Goal: Task Accomplishment & Management: Manage account settings

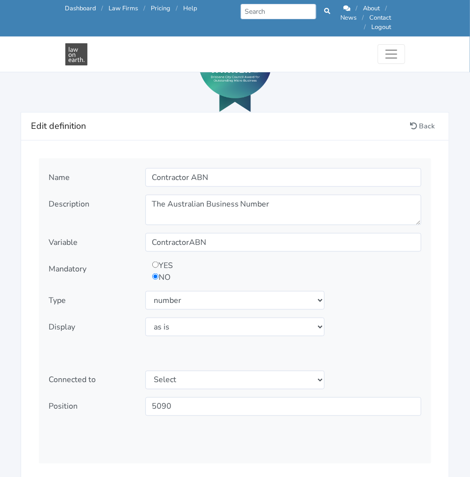
scroll to position [1077, 0]
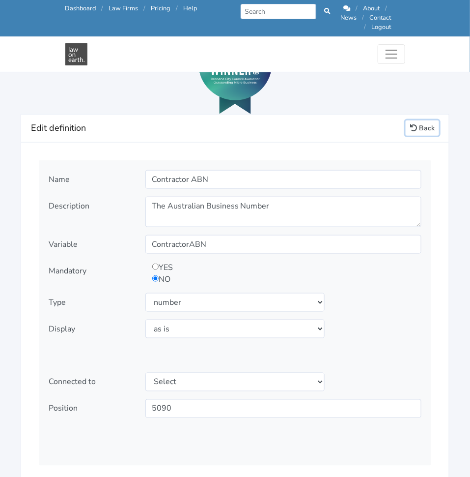
click at [418, 120] on link "Back" at bounding box center [422, 127] width 33 height 15
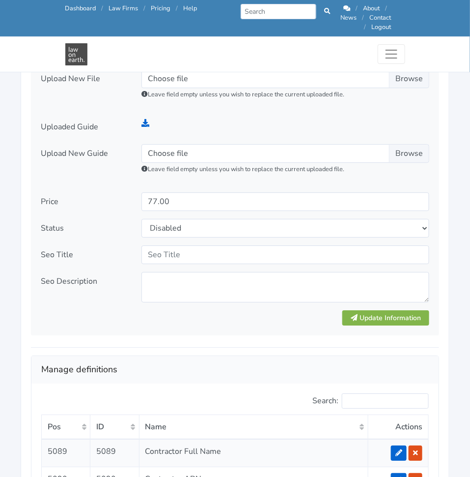
scroll to position [1559, 0]
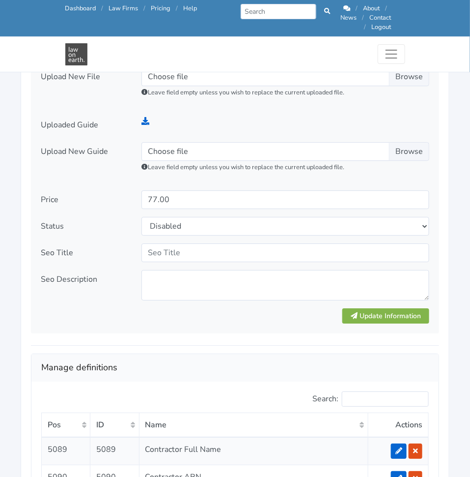
click at [258, 314] on div at bounding box center [185, 316] width 302 height 17
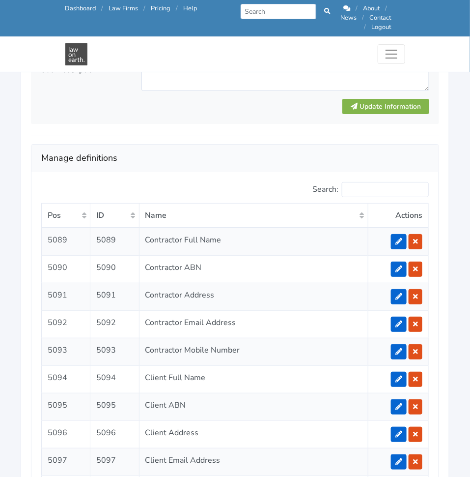
scroll to position [1773, 0]
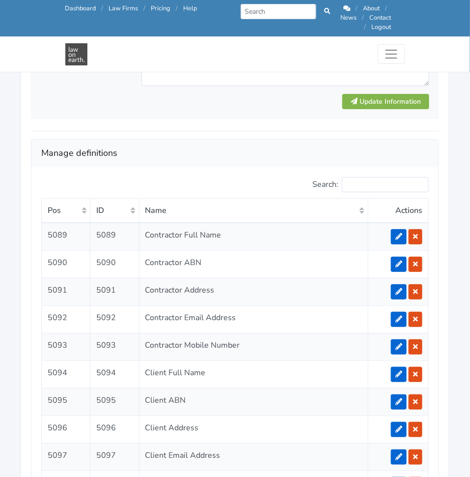
click at [215, 223] on td "Contractor Full Name" at bounding box center [253, 237] width 229 height 28
click at [32, 47] on nav "Call us: 1300 66 46 88 Dashboard / Law Firms / Pricing / Help Prev Next / About…" at bounding box center [235, 36] width 470 height 72
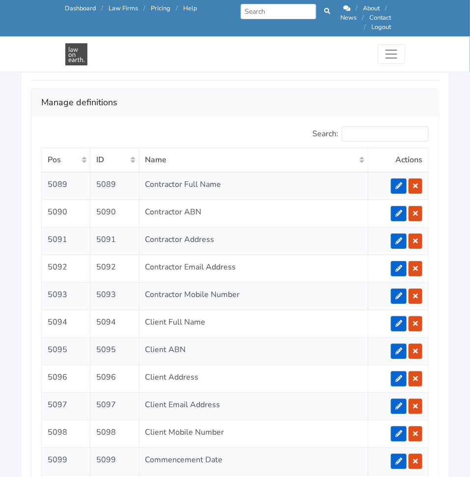
scroll to position [1822, 0]
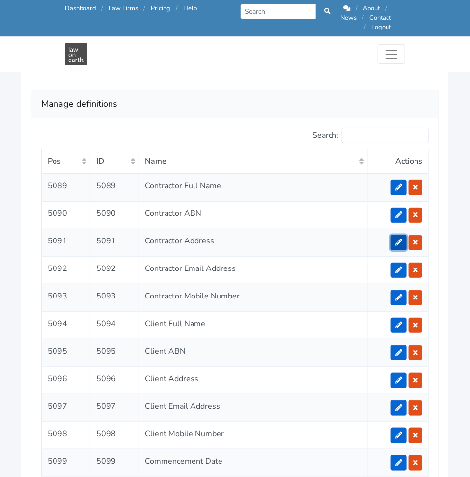
click at [400, 235] on link at bounding box center [399, 242] width 16 height 15
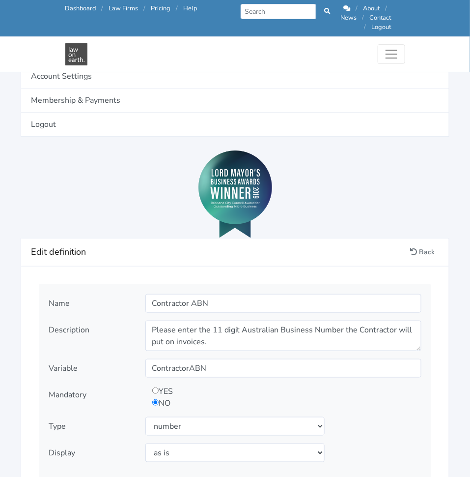
scroll to position [952, 0]
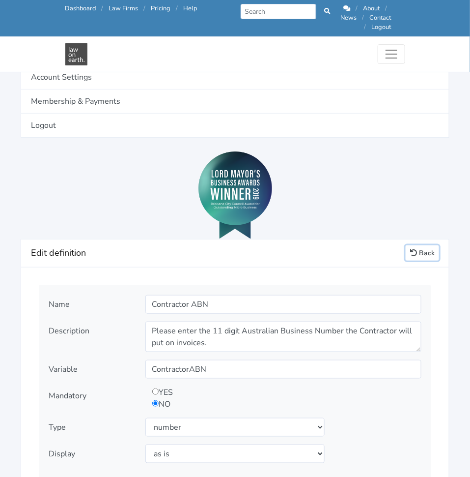
click at [420, 245] on link "Back" at bounding box center [422, 252] width 33 height 15
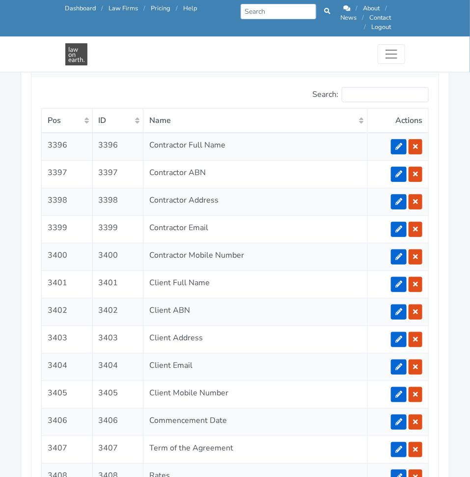
scroll to position [1865, 0]
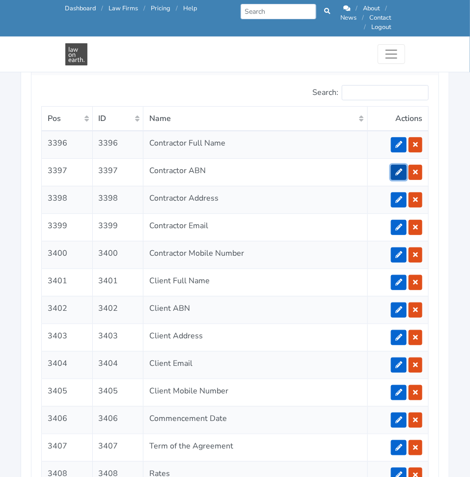
click at [394, 165] on link at bounding box center [399, 172] width 16 height 15
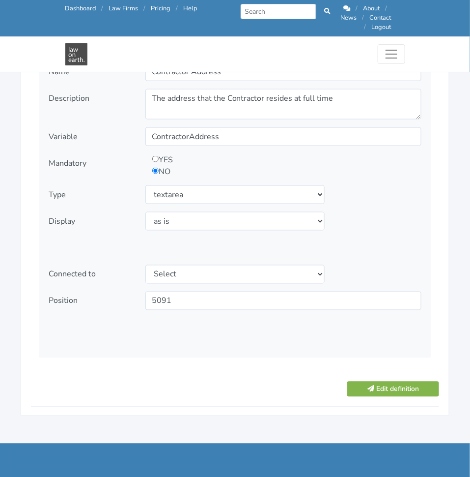
scroll to position [1187, 0]
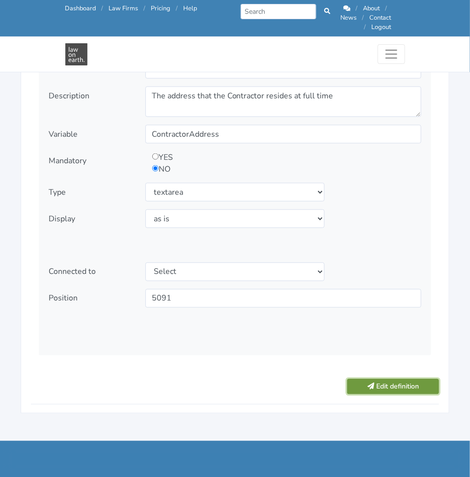
click at [409, 379] on button "Edit definition" at bounding box center [393, 386] width 92 height 15
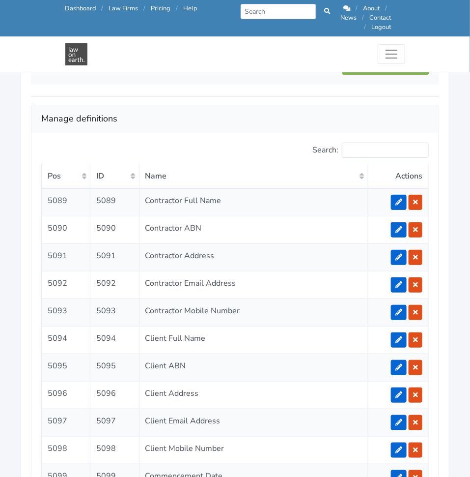
scroll to position [1830, 0]
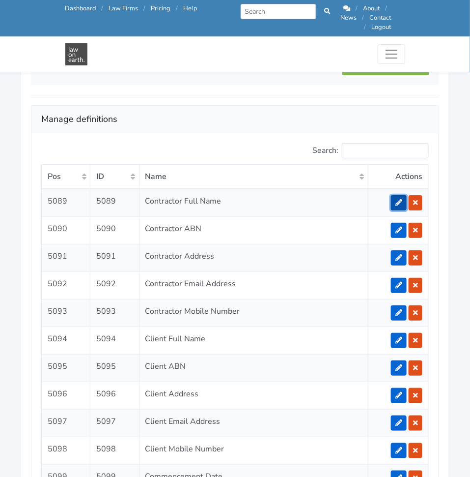
click at [398, 199] on icon at bounding box center [399, 202] width 7 height 7
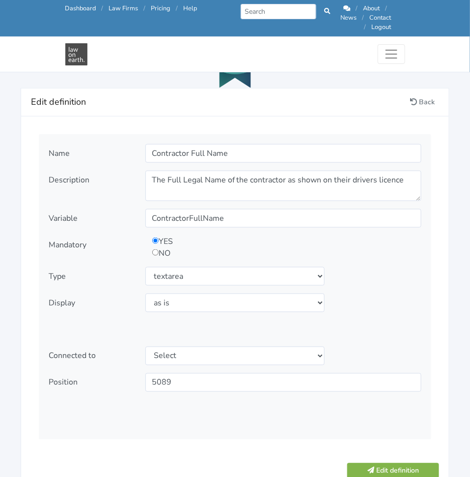
scroll to position [1102, 0]
click at [381, 464] on button "Edit definition" at bounding box center [393, 471] width 92 height 15
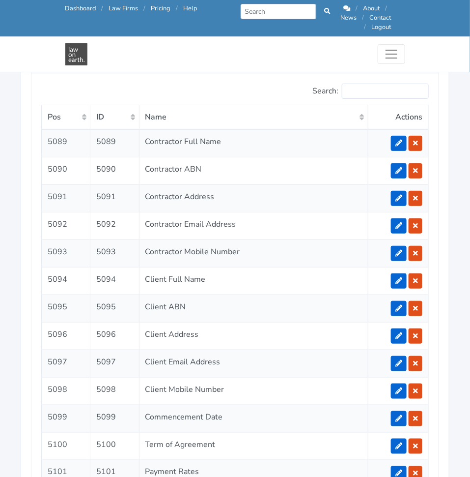
scroll to position [1890, 0]
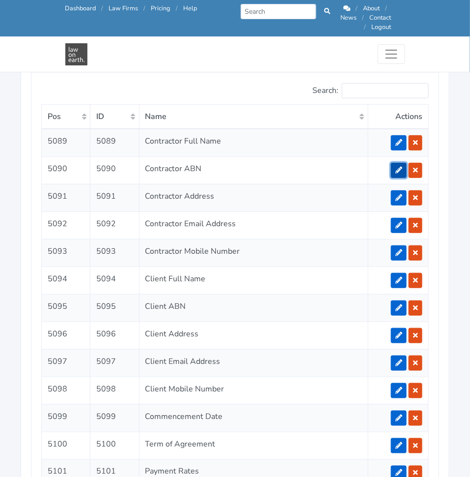
click at [402, 167] on icon at bounding box center [399, 170] width 7 height 7
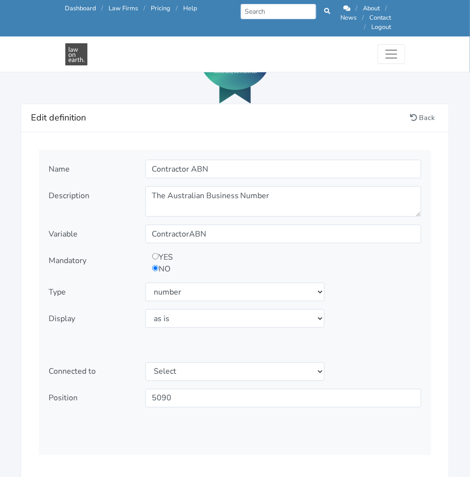
scroll to position [1088, 0]
click at [386, 476] on button "Edit definition" at bounding box center [393, 485] width 92 height 15
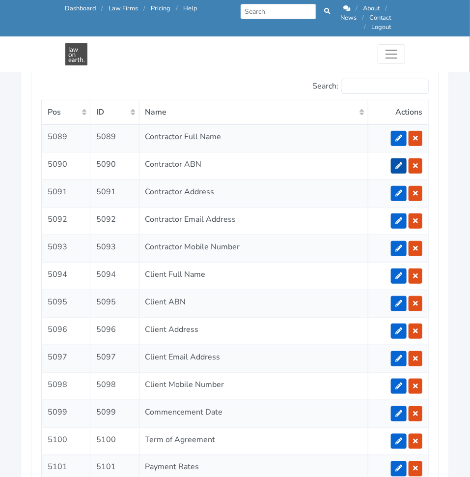
scroll to position [1894, 0]
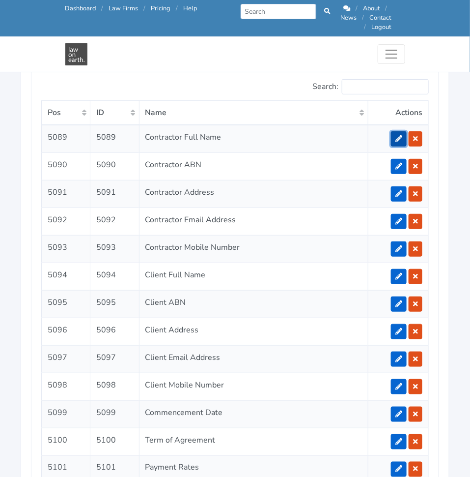
click at [396, 131] on link at bounding box center [399, 138] width 16 height 15
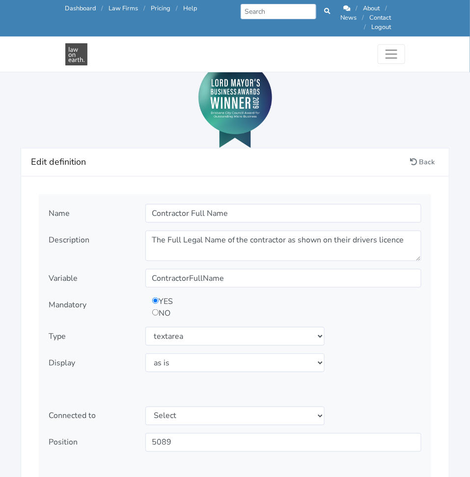
scroll to position [1045, 0]
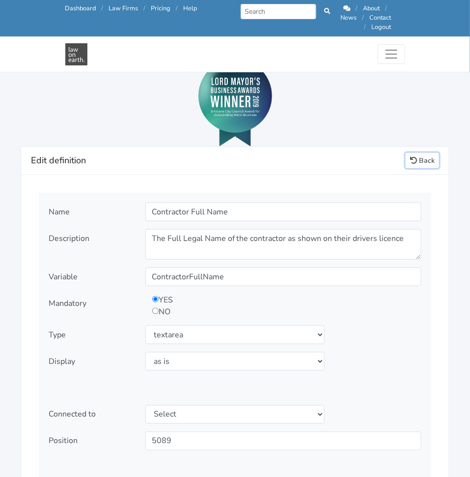
click at [425, 153] on link "Back" at bounding box center [422, 160] width 33 height 15
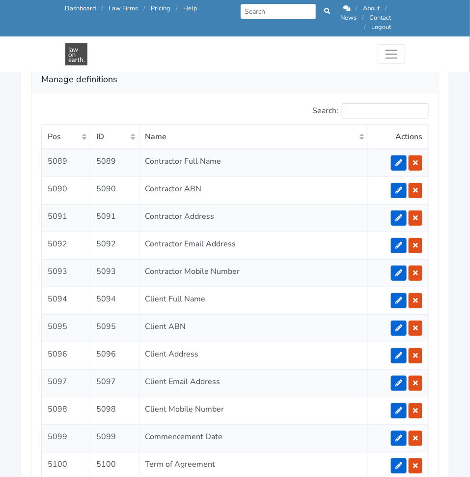
scroll to position [1848, 0]
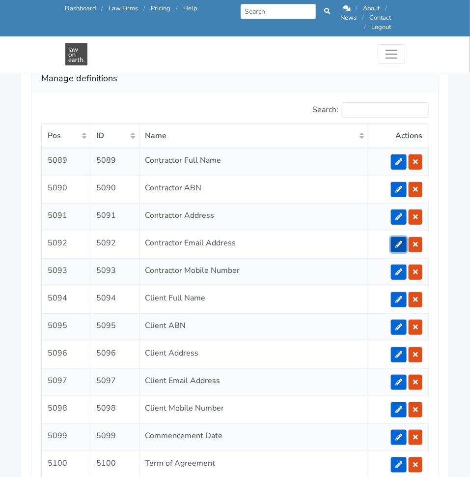
click at [399, 241] on icon at bounding box center [399, 244] width 7 height 7
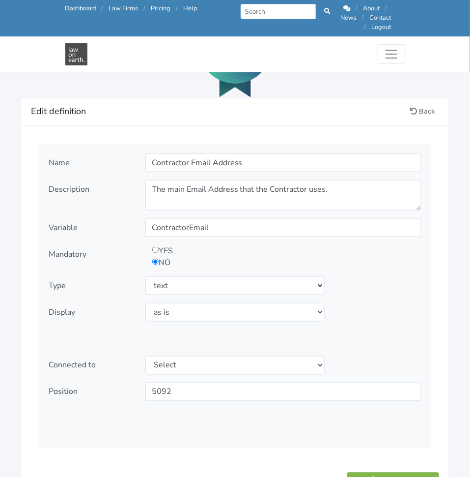
scroll to position [1098, 0]
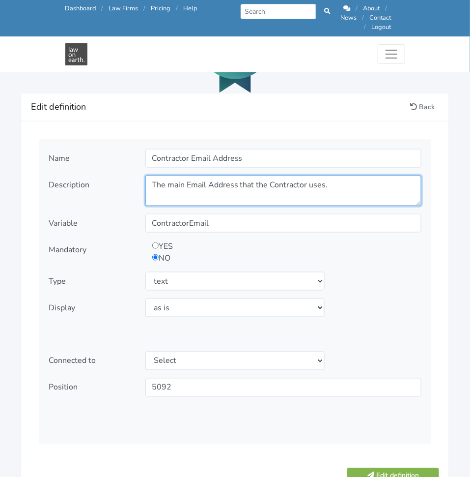
click at [305, 176] on textarea "The main Email Address that the Contractor uses." at bounding box center [283, 190] width 276 height 30
paste textarea "What is the Contractor's mobile number?"
type textarea "What is the Contractor's mobile number?"
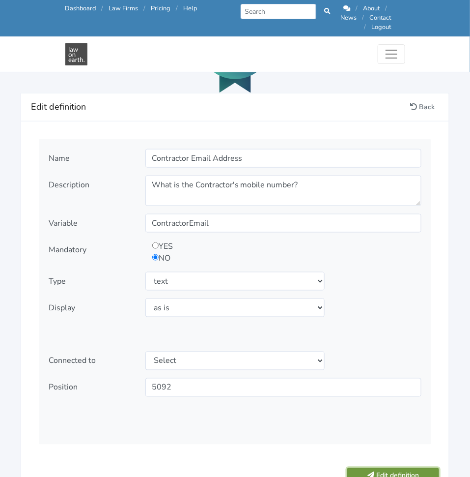
click at [382, 468] on button "Edit definition" at bounding box center [393, 475] width 92 height 15
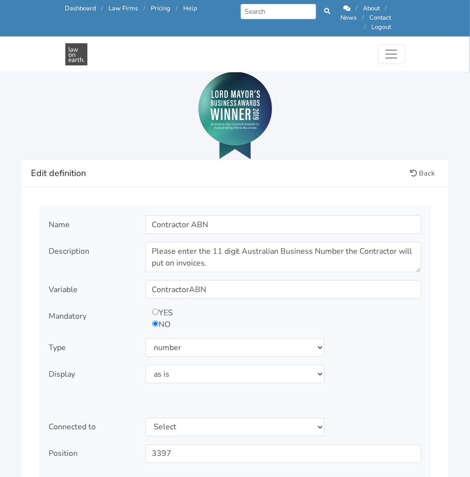
scroll to position [1032, 0]
click at [421, 165] on link "Back" at bounding box center [422, 172] width 33 height 15
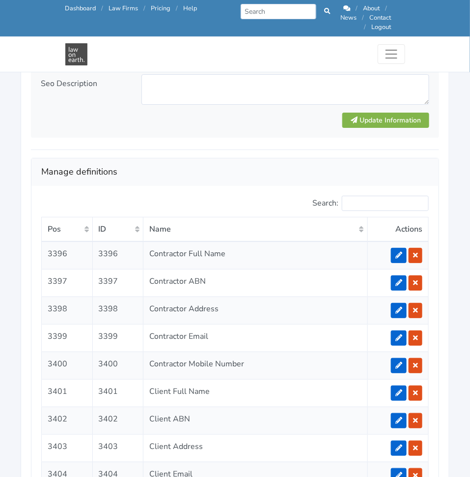
scroll to position [1755, 0]
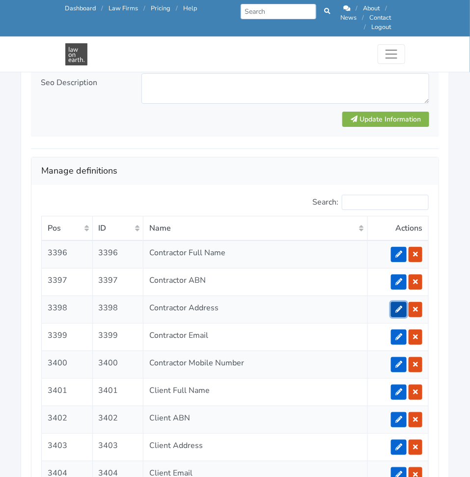
click at [396, 302] on link at bounding box center [399, 309] width 16 height 15
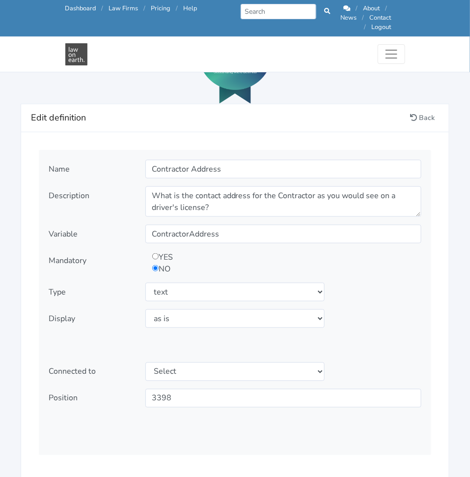
scroll to position [1103, 0]
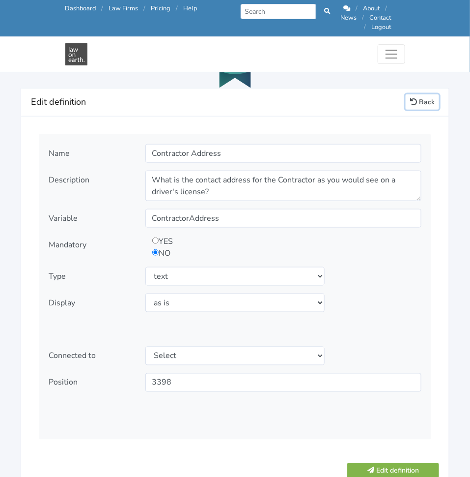
click at [413, 94] on link "Back" at bounding box center [422, 101] width 33 height 15
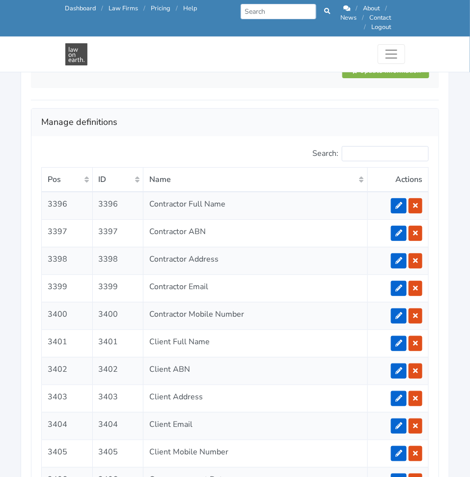
scroll to position [1833, 0]
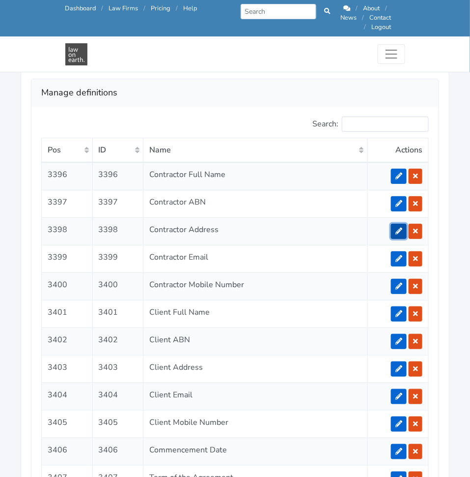
click at [394, 224] on link at bounding box center [399, 231] width 16 height 15
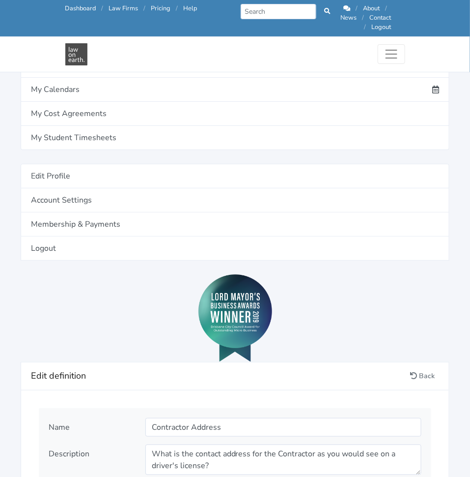
scroll to position [830, 0]
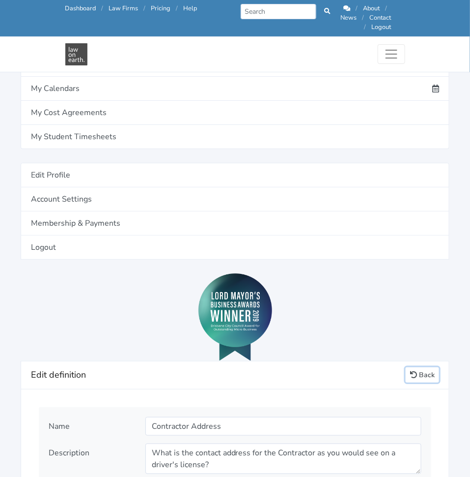
click at [422, 371] on link "Back" at bounding box center [422, 374] width 33 height 15
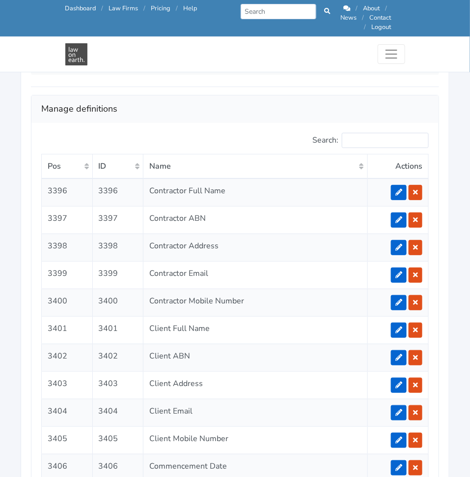
scroll to position [1826, 0]
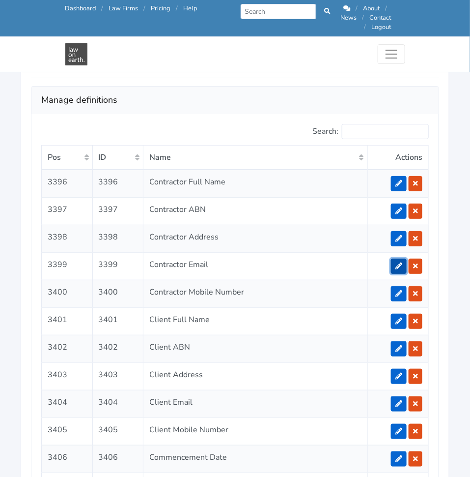
click at [399, 262] on icon at bounding box center [399, 265] width 7 height 7
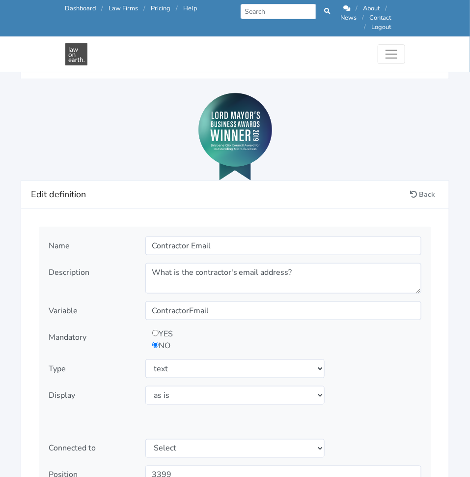
scroll to position [1011, 0]
click at [424, 186] on link "Back" at bounding box center [422, 193] width 33 height 15
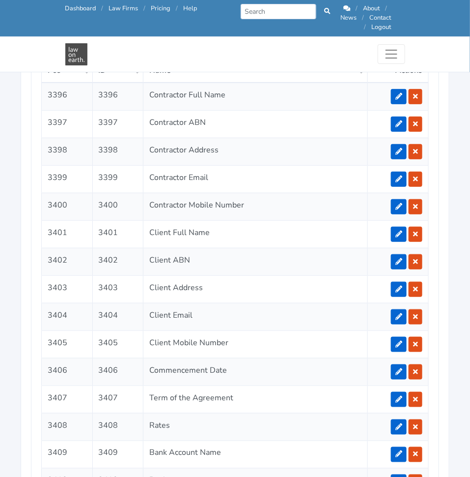
scroll to position [1920, 0]
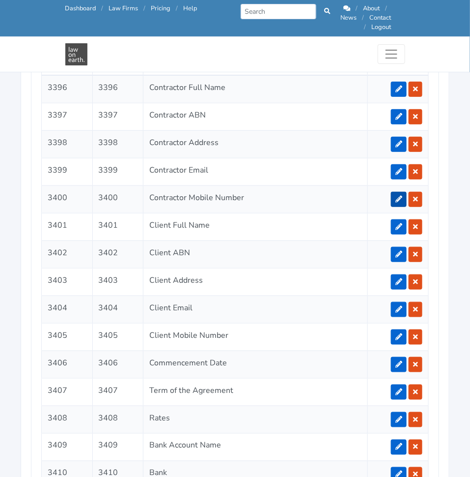
drag, startPoint x: 408, startPoint y: 180, endPoint x: 403, endPoint y: 181, distance: 5.0
click at [403, 185] on td at bounding box center [398, 199] width 61 height 28
click at [402, 196] on icon at bounding box center [399, 199] width 7 height 7
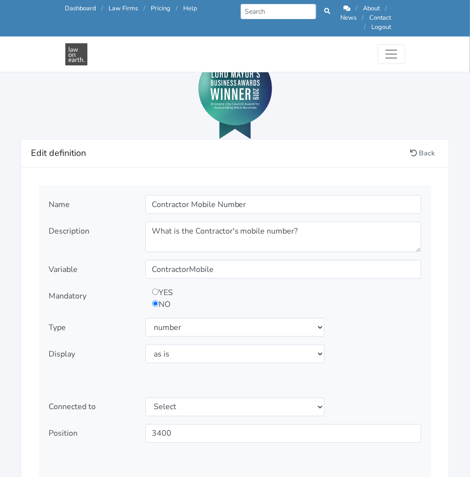
scroll to position [1053, 0]
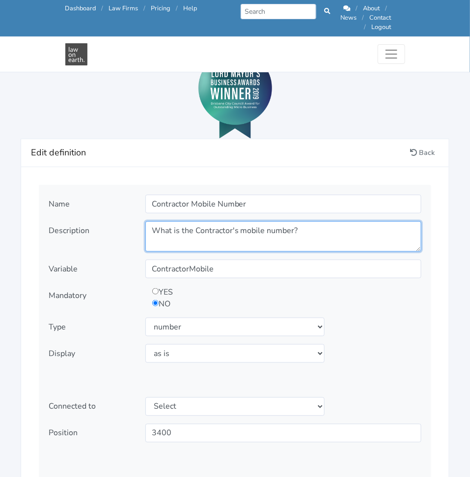
click at [244, 222] on textarea "What is the Contractor's mobile number?" at bounding box center [283, 236] width 276 height 30
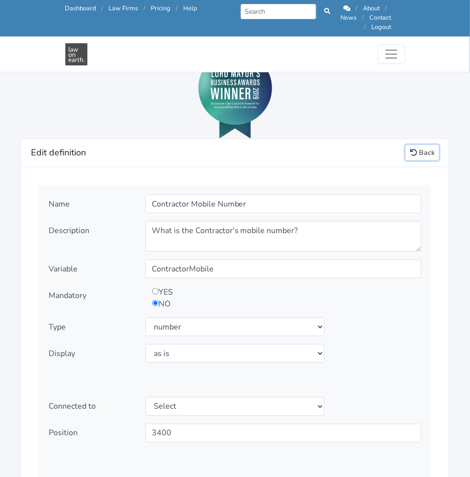
click at [424, 145] on link "Back" at bounding box center [422, 152] width 33 height 15
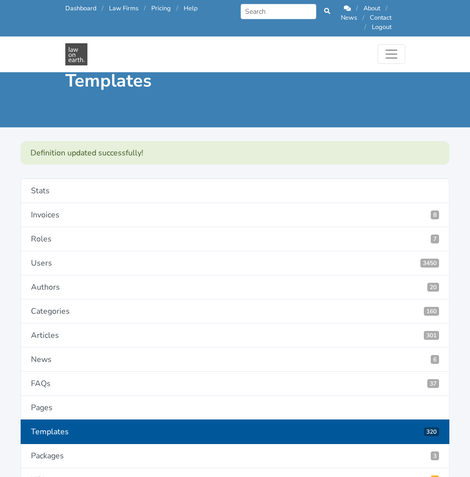
scroll to position [1952, 0]
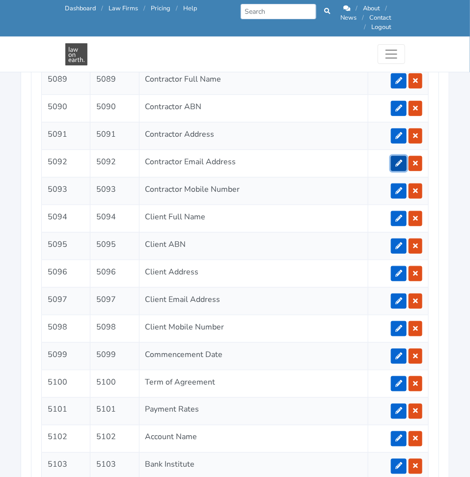
click at [398, 160] on icon at bounding box center [399, 163] width 7 height 7
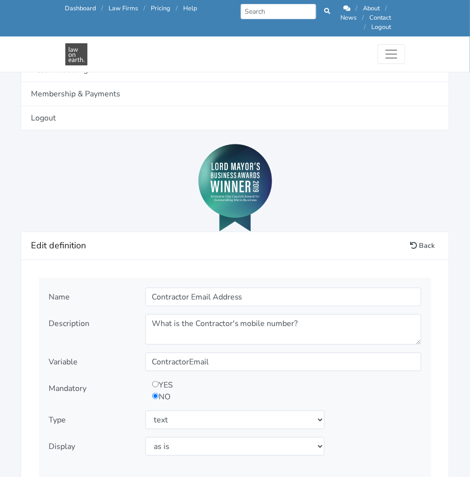
scroll to position [961, 0]
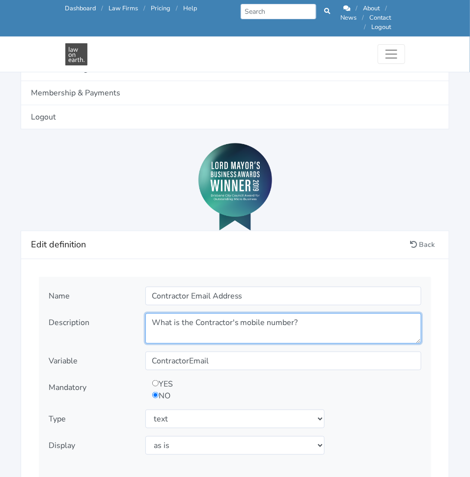
click at [289, 324] on textarea "What is the Contractor's mobile number?" at bounding box center [283, 328] width 276 height 30
paste textarea "The main Email Address that the Contractor uses"
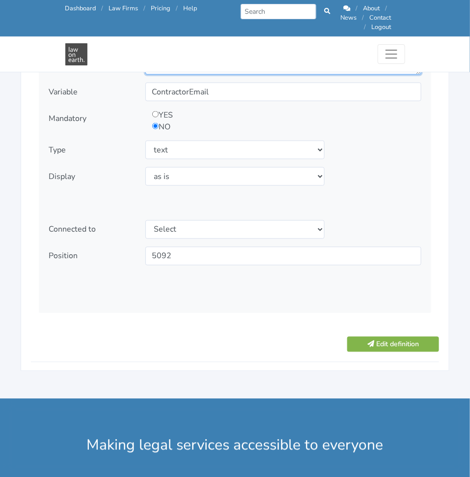
scroll to position [1234, 0]
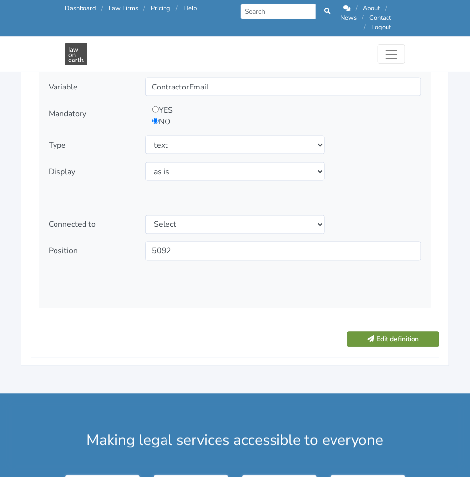
type textarea "The main Email Address that the Contractor uses"
click at [377, 332] on button "Edit definition" at bounding box center [393, 339] width 92 height 15
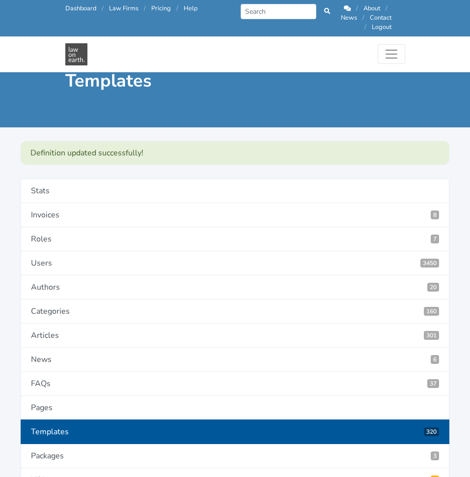
scroll to position [1952, 0]
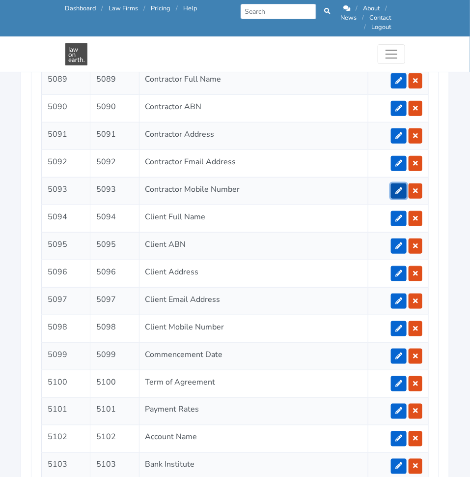
click at [402, 187] on icon at bounding box center [399, 190] width 7 height 7
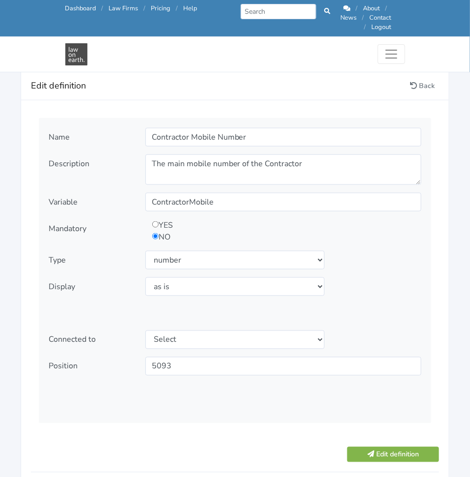
scroll to position [1120, 0]
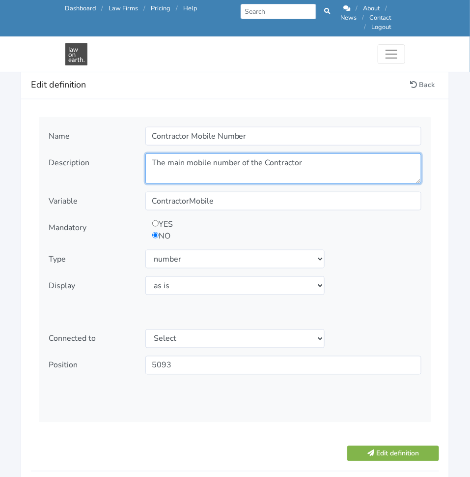
click at [237, 153] on textarea "The main mobile number of the Contractor" at bounding box center [283, 168] width 276 height 30
paste textarea "What is the Contractor's mobile number?"
type textarea "What is the Contractor's mobile number?"
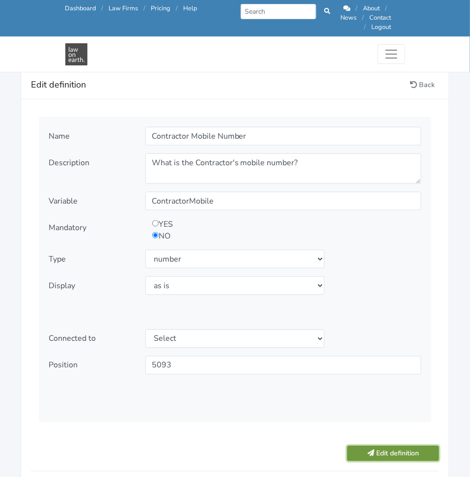
click at [399, 446] on button "Edit definition" at bounding box center [393, 453] width 92 height 15
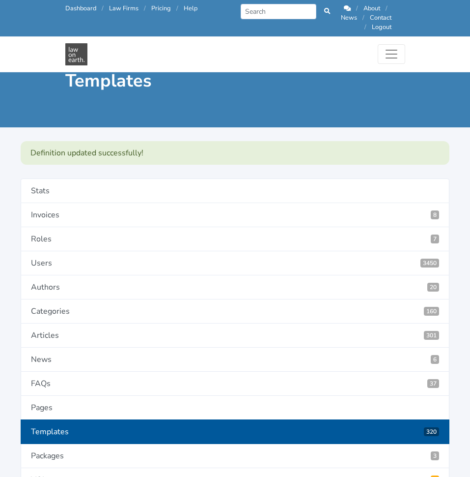
scroll to position [1952, 0]
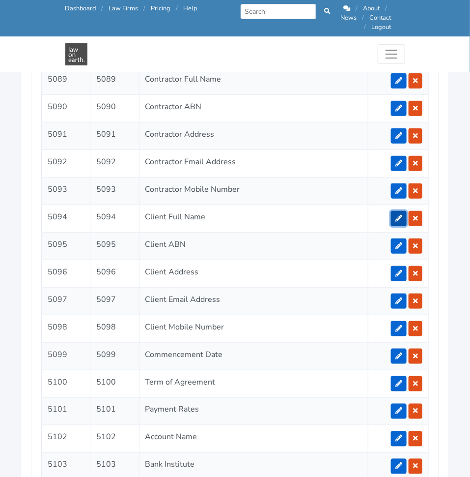
click at [406, 211] on link at bounding box center [399, 218] width 16 height 15
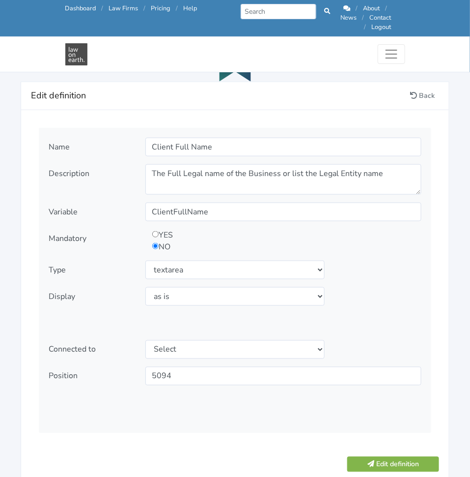
scroll to position [1112, 0]
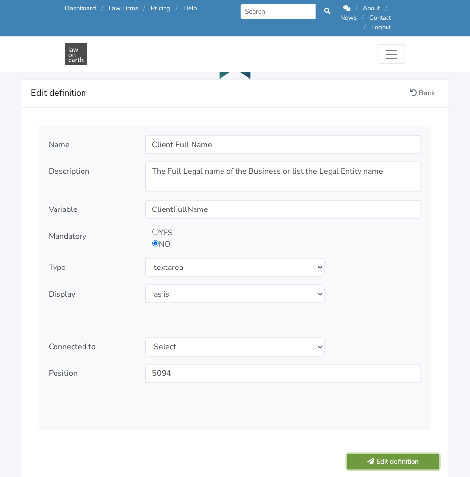
click at [420, 454] on button "Edit definition" at bounding box center [393, 461] width 92 height 15
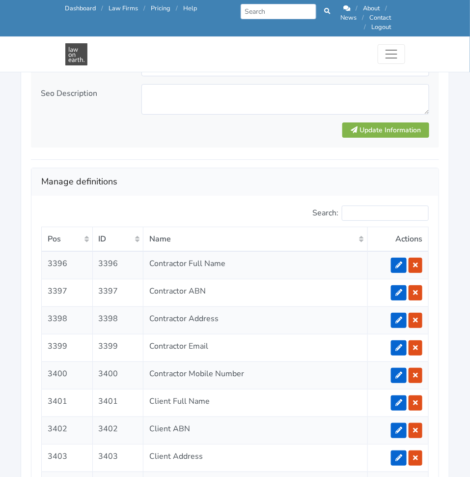
scroll to position [1745, 0]
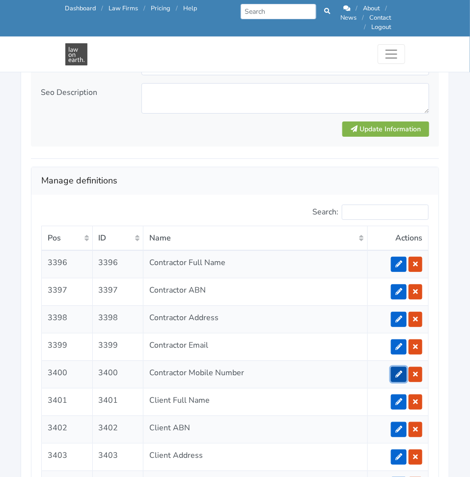
click at [399, 370] on icon at bounding box center [399, 373] width 7 height 7
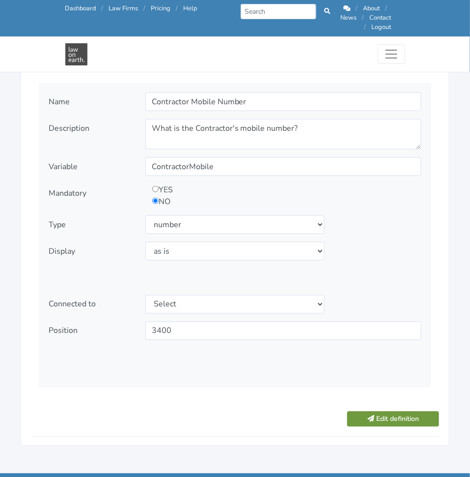
scroll to position [1155, 0]
click at [406, 411] on button "Edit definition" at bounding box center [393, 418] width 92 height 15
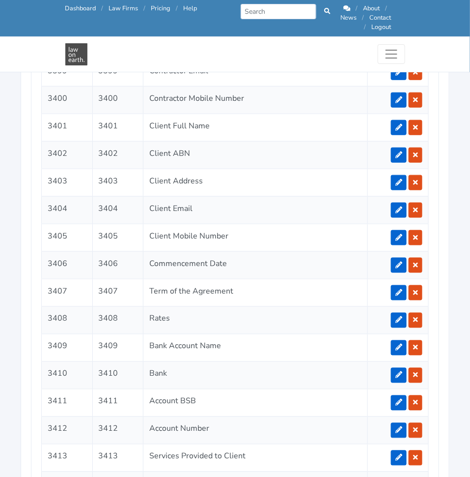
scroll to position [2035, 0]
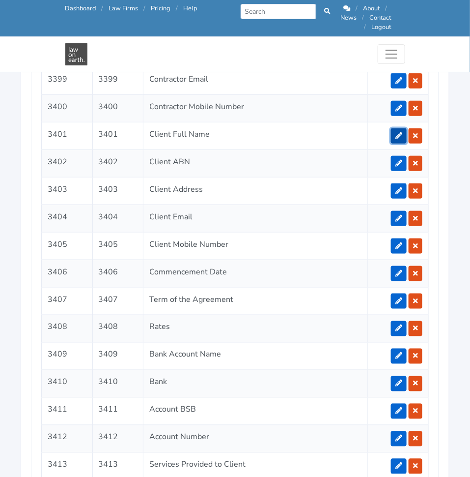
click at [399, 128] on link at bounding box center [399, 135] width 16 height 15
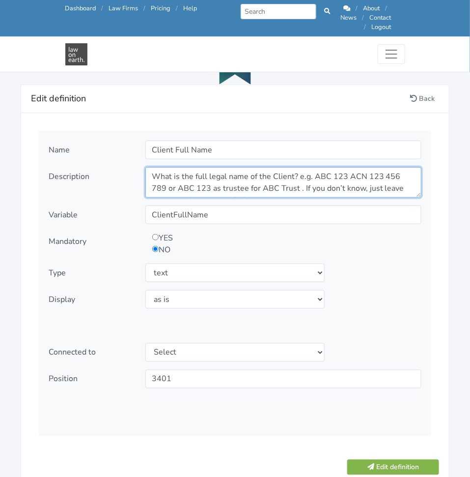
scroll to position [11, 0]
drag, startPoint x: 358, startPoint y: 170, endPoint x: 436, endPoint y: 191, distance: 81.3
click at [436, 191] on div "Name Client Full Name Description NO" at bounding box center [235, 285] width 406 height 309
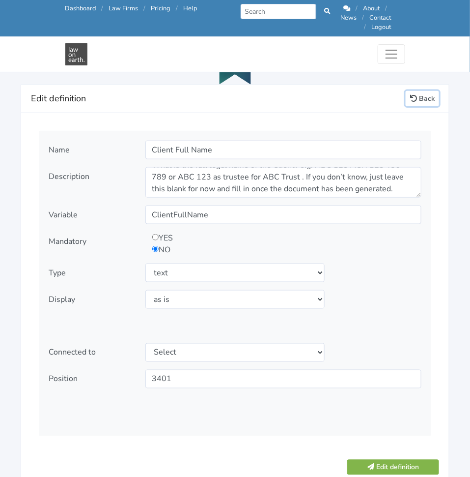
click at [422, 91] on link "Back" at bounding box center [422, 98] width 33 height 15
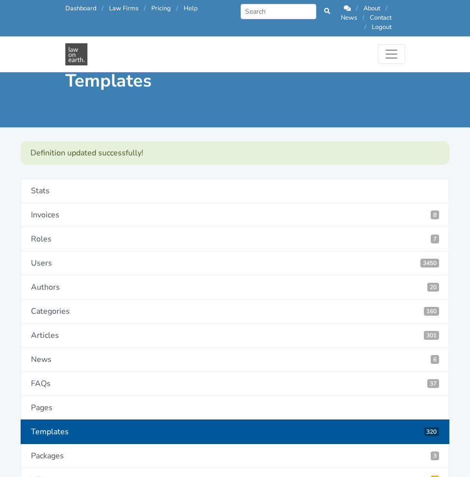
scroll to position [1952, 0]
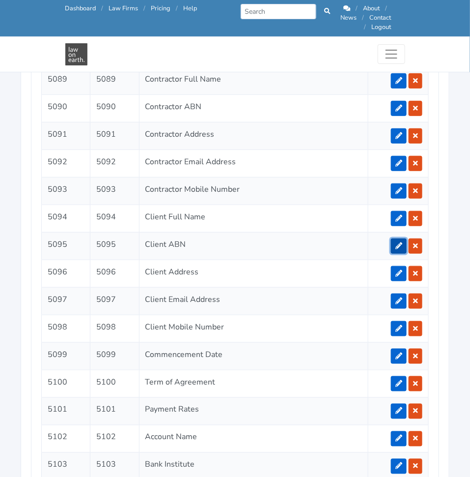
click at [398, 242] on icon at bounding box center [399, 245] width 7 height 7
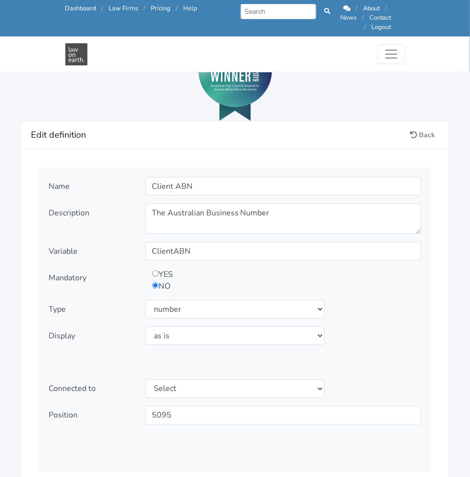
scroll to position [1071, 0]
click at [386, 280] on div "YES NO" at bounding box center [283, 279] width 281 height 24
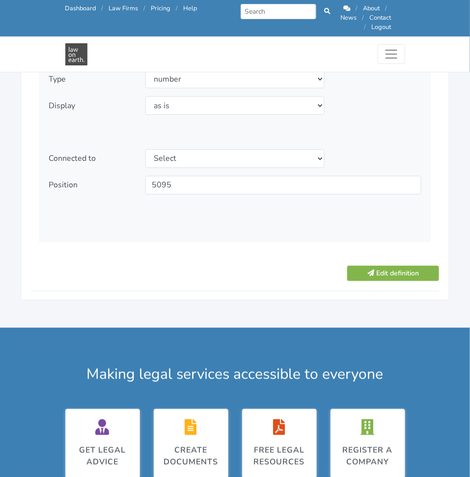
scroll to position [1307, 0]
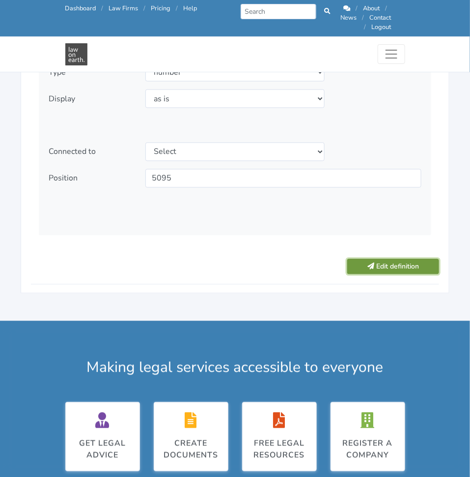
click at [392, 259] on button "Edit definition" at bounding box center [393, 266] width 92 height 15
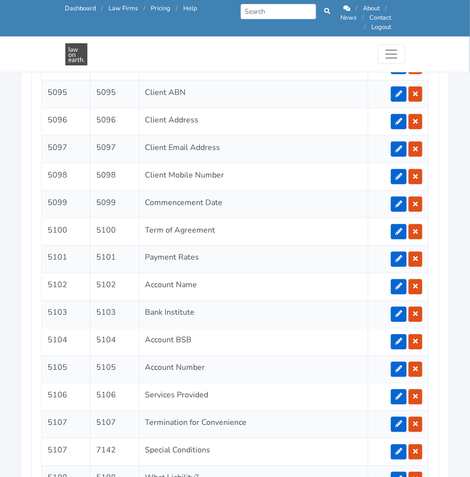
scroll to position [2105, 0]
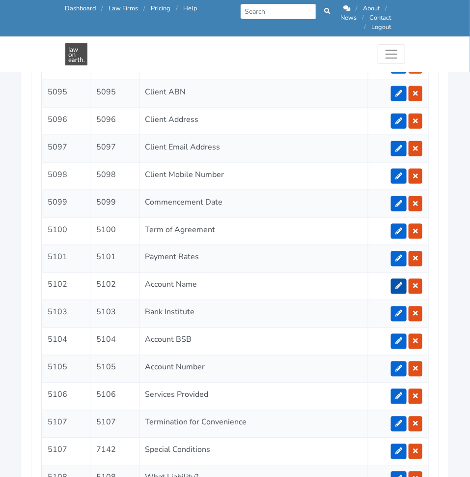
drag, startPoint x: 392, startPoint y: 267, endPoint x: 397, endPoint y: 267, distance: 4.9
click at [397, 272] on td at bounding box center [398, 286] width 61 height 28
click at [397, 283] on icon at bounding box center [399, 286] width 7 height 7
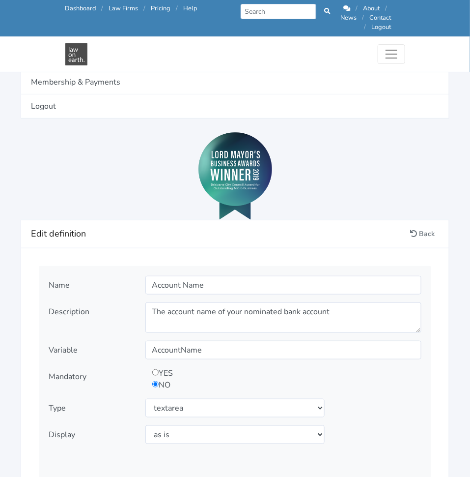
scroll to position [972, 0]
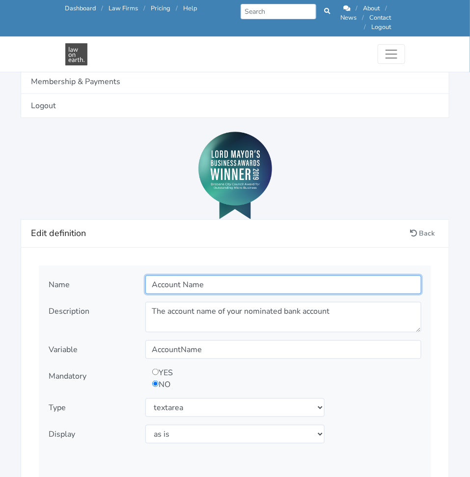
click at [149, 275] on input "Account Name" at bounding box center [283, 284] width 276 height 19
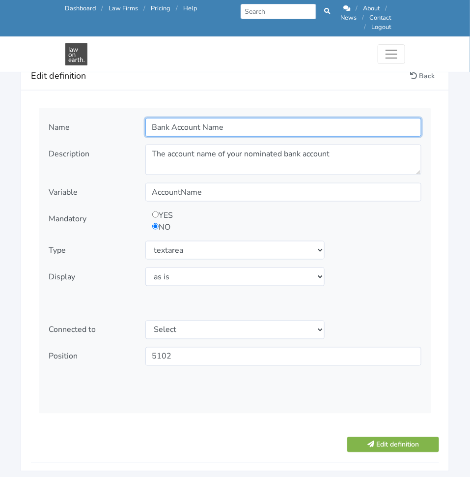
scroll to position [1130, 0]
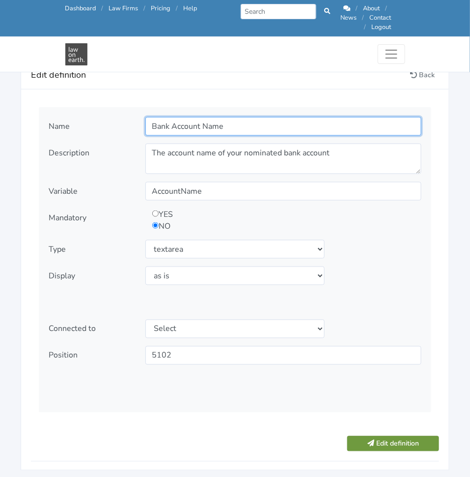
type input "Bank Account Name"
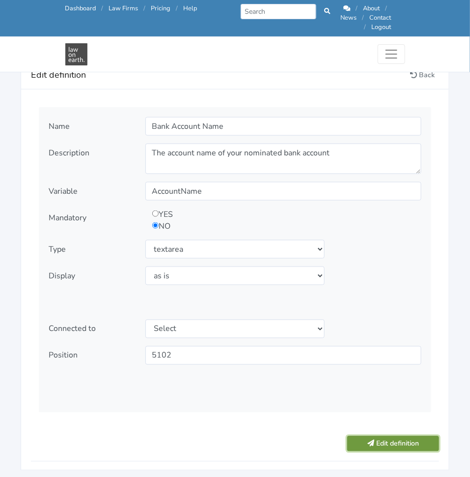
click at [403, 436] on button "Edit definition" at bounding box center [393, 443] width 92 height 15
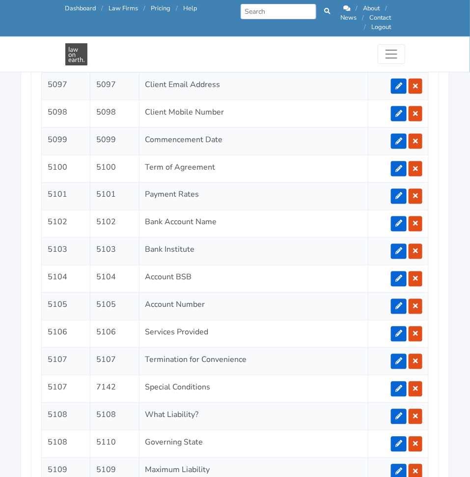
scroll to position [2168, 0]
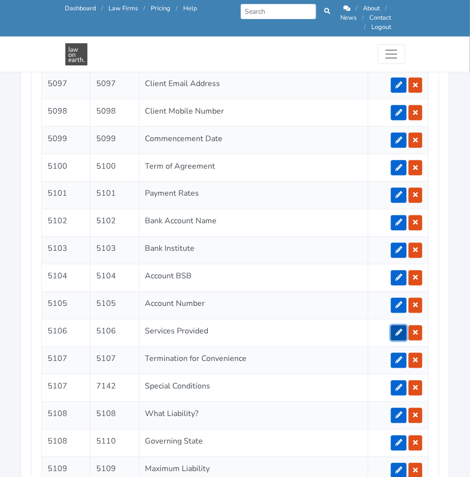
click at [399, 329] on icon at bounding box center [399, 332] width 7 height 7
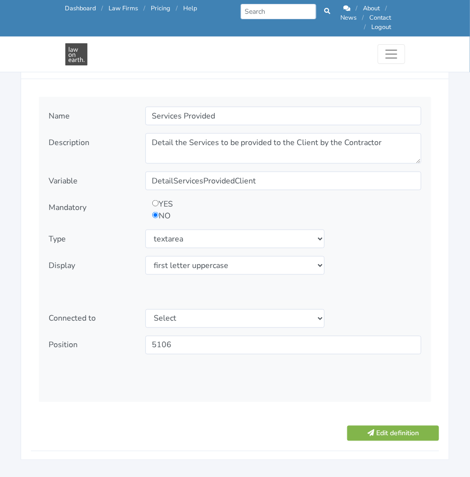
scroll to position [1141, 0]
click at [392, 272] on div "Name Services Provided Description Detail the Services to be provided to the Cl…" at bounding box center [235, 248] width 393 height 305
drag, startPoint x: 378, startPoint y: 414, endPoint x: 381, endPoint y: 420, distance: 6.8
click at [381, 420] on form "Name Services Provided Description YES" at bounding box center [235, 265] width 408 height 354
click at [381, 425] on button "Edit definition" at bounding box center [393, 432] width 92 height 15
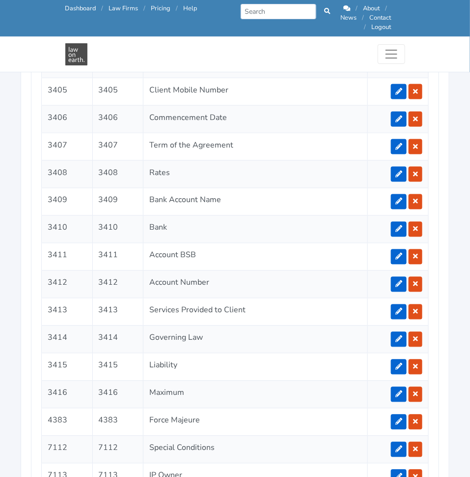
scroll to position [2269, 0]
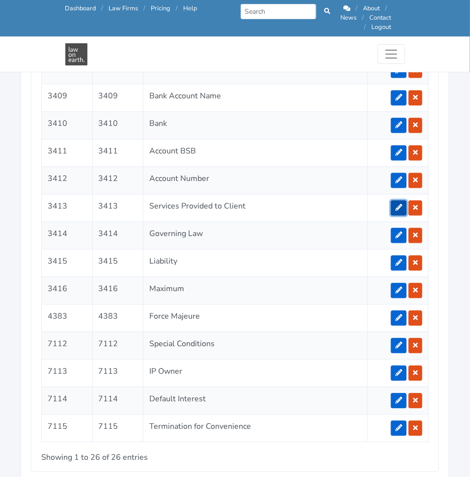
click at [402, 200] on link at bounding box center [399, 207] width 16 height 15
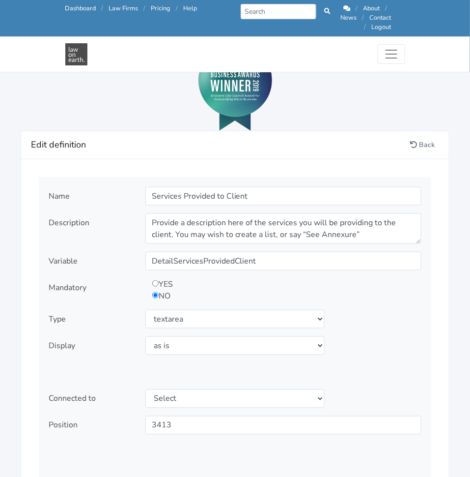
scroll to position [1059, 0]
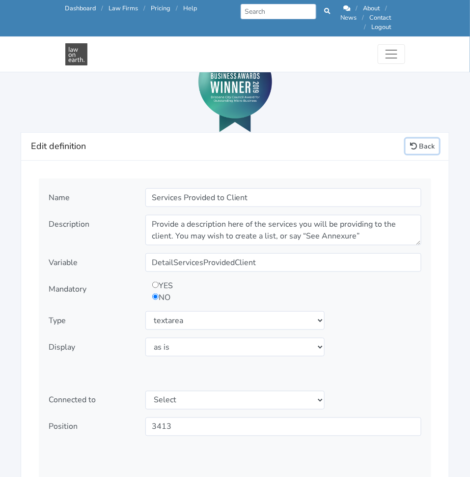
click at [423, 139] on link "Back" at bounding box center [422, 146] width 33 height 15
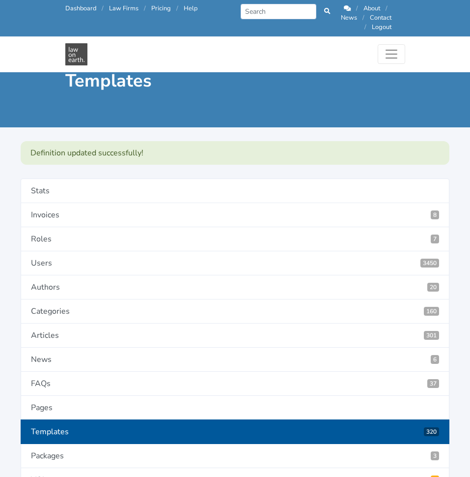
scroll to position [1952, 0]
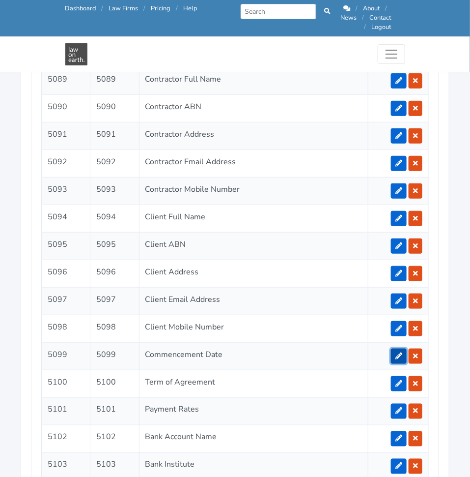
click at [396, 348] on link at bounding box center [399, 355] width 16 height 15
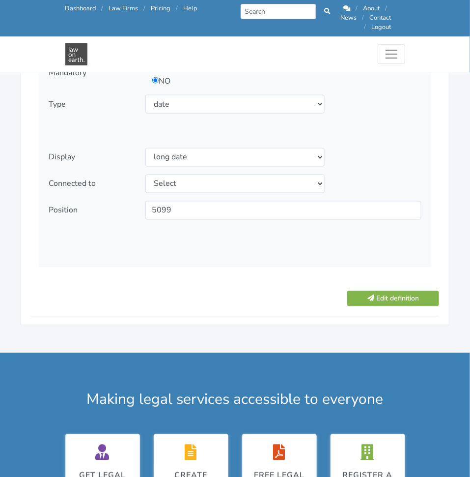
scroll to position [1281, 0]
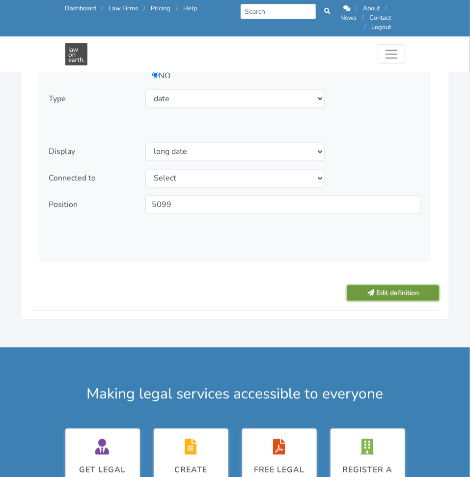
click at [391, 285] on button "Edit definition" at bounding box center [393, 292] width 92 height 15
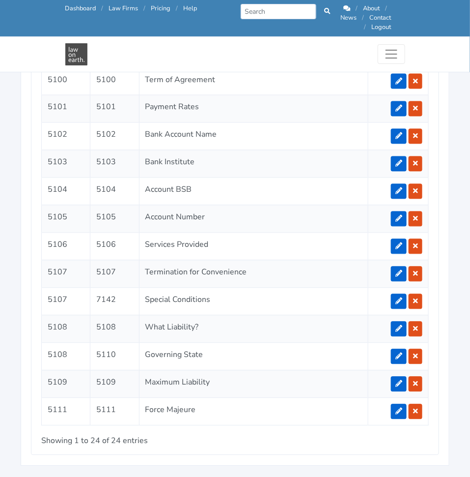
scroll to position [2258, 0]
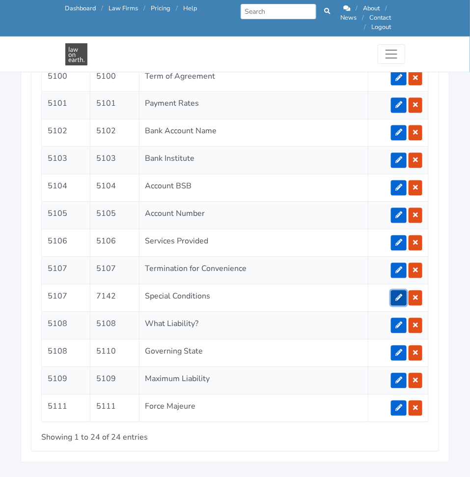
click at [399, 290] on link at bounding box center [399, 297] width 16 height 15
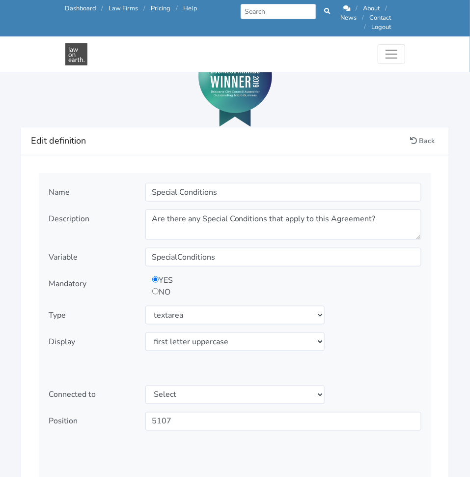
scroll to position [1065, 0]
click at [156, 286] on div "YES NO" at bounding box center [248, 286] width 207 height 24
click at [152, 287] on input "radio" at bounding box center [155, 290] width 6 height 6
radio input "true"
click at [355, 336] on div "Display Select display as is uppercase lowercase first letter uppercase first l…" at bounding box center [235, 341] width 387 height 19
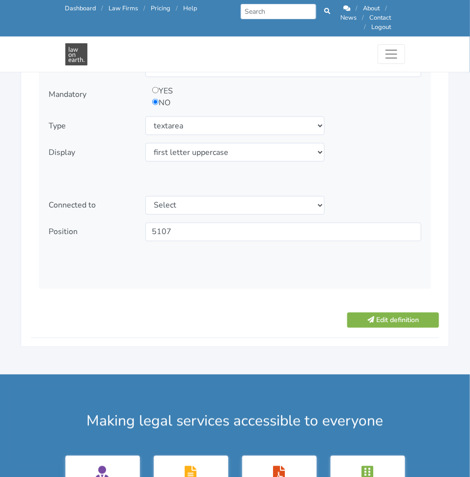
scroll to position [1258, 0]
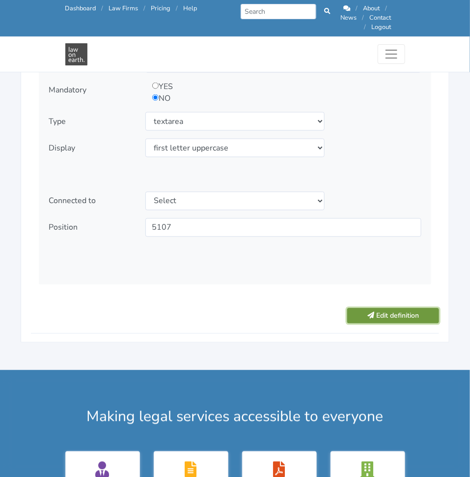
click at [386, 308] on button "Edit definition" at bounding box center [393, 315] width 92 height 15
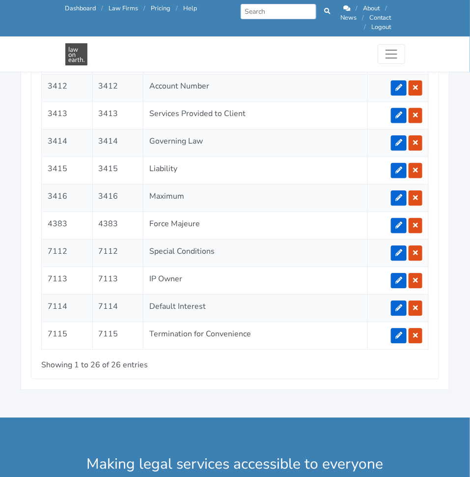
scroll to position [2364, 0]
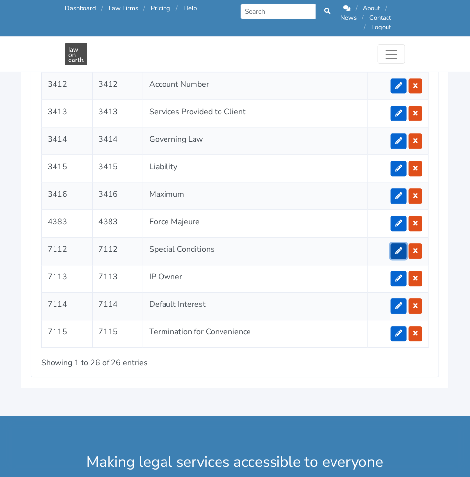
click at [399, 243] on link at bounding box center [399, 250] width 16 height 15
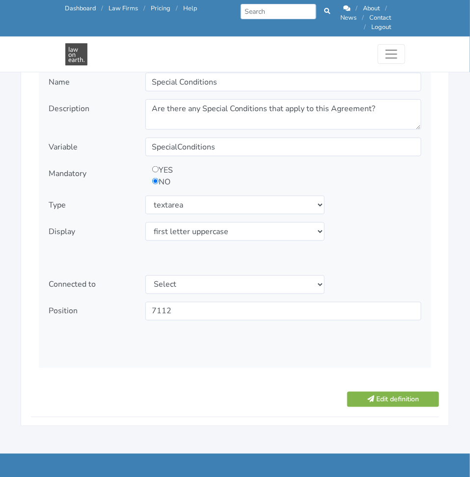
scroll to position [1182, 0]
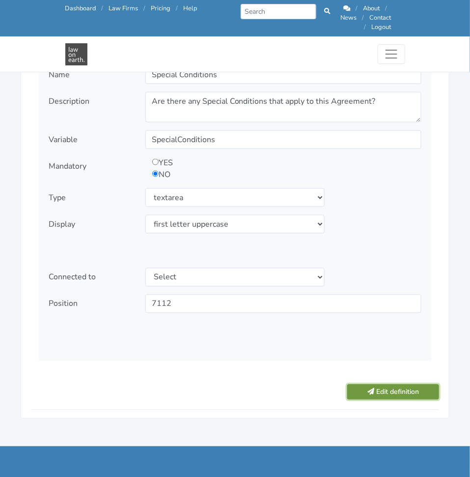
click at [388, 384] on button "Edit definition" at bounding box center [393, 391] width 92 height 15
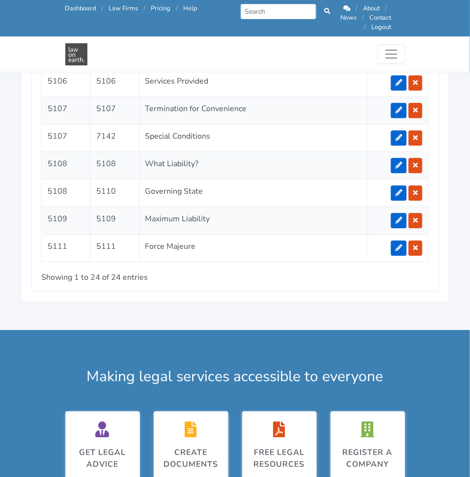
scroll to position [2425, 0]
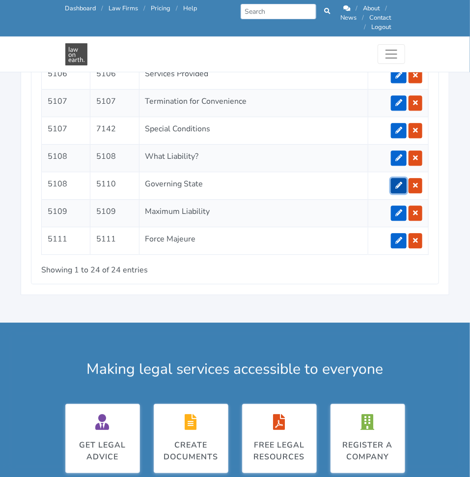
click at [398, 178] on link at bounding box center [399, 185] width 16 height 15
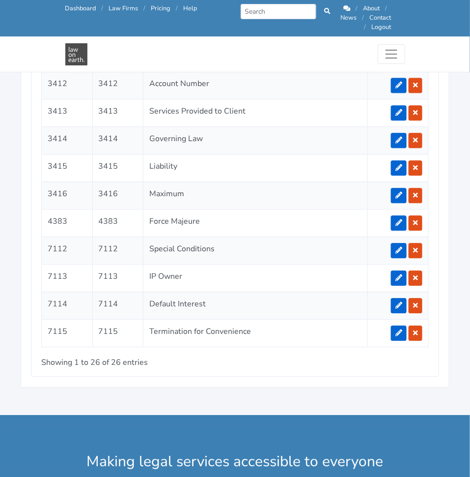
scroll to position [2383, 0]
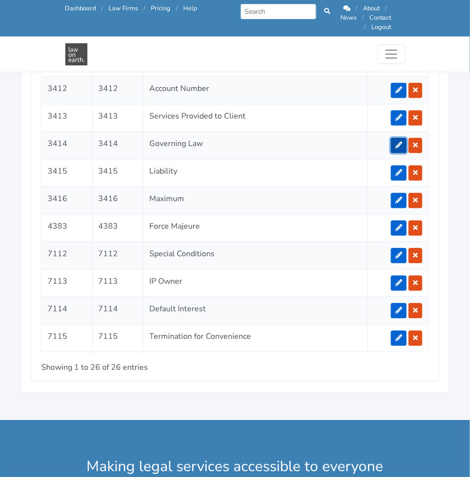
click at [399, 142] on icon at bounding box center [399, 145] width 7 height 7
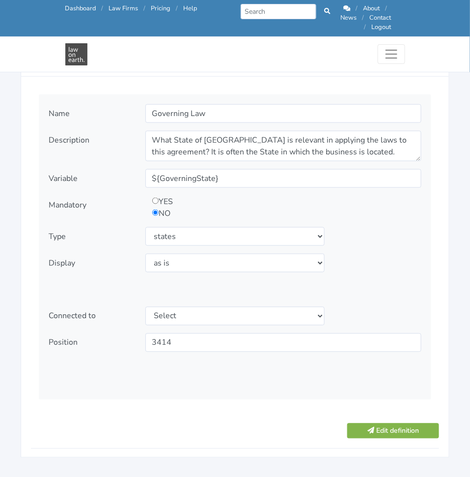
scroll to position [1143, 0]
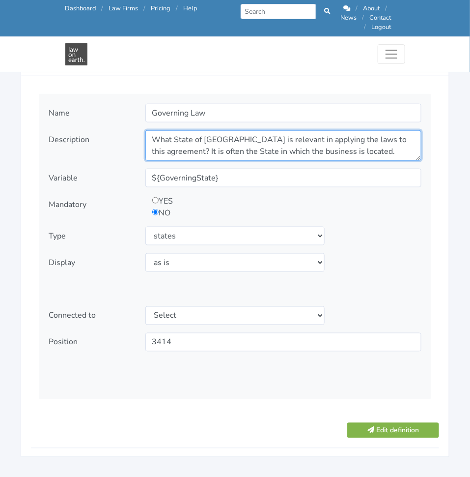
click at [310, 130] on textarea "What State of Australia is relevant in applying the laws to this agreement? It …" at bounding box center [283, 145] width 276 height 30
click at [345, 142] on textarea "What State of Australia is relevant in applying the laws to this agreement? It …" at bounding box center [283, 145] width 276 height 30
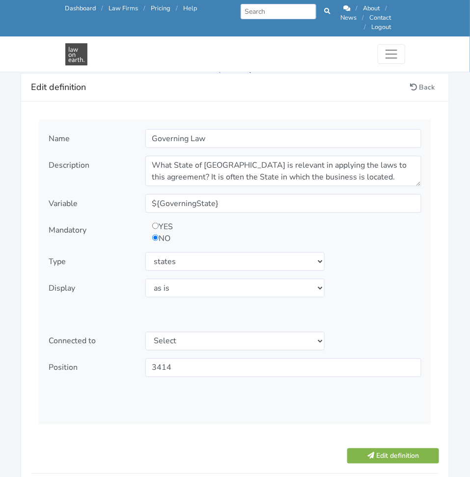
scroll to position [1118, 0]
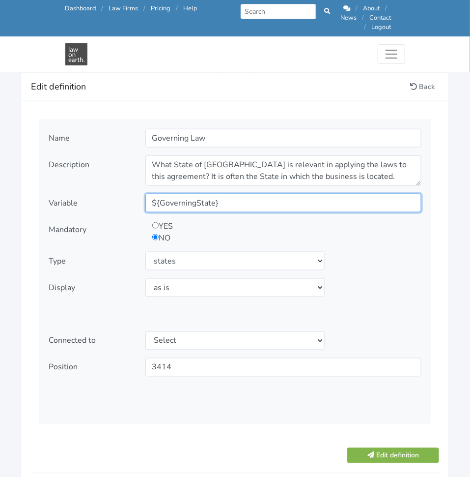
click at [158, 194] on input "${GoverningState}" at bounding box center [283, 203] width 276 height 19
click at [220, 197] on input "GoverningState}" at bounding box center [283, 203] width 276 height 19
type input "GoverningState"
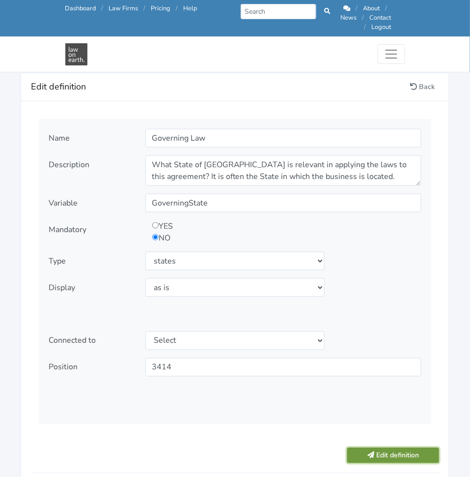
click at [390, 451] on button "Edit definition" at bounding box center [393, 455] width 92 height 15
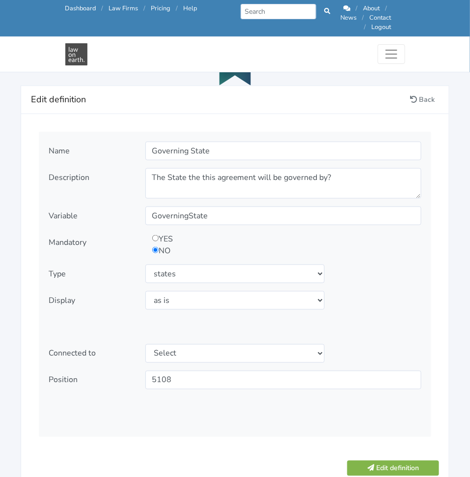
scroll to position [1104, 0]
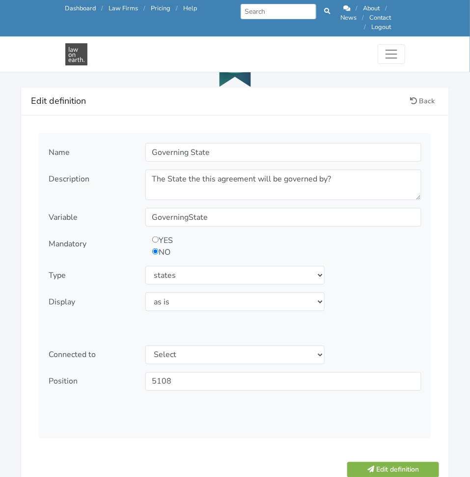
click at [154, 236] on input "radio" at bounding box center [155, 239] width 6 height 6
radio input "true"
click at [408, 462] on button "Edit definition" at bounding box center [393, 469] width 92 height 15
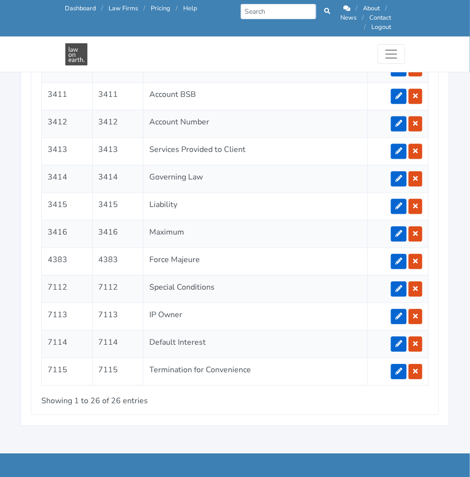
scroll to position [2351, 0]
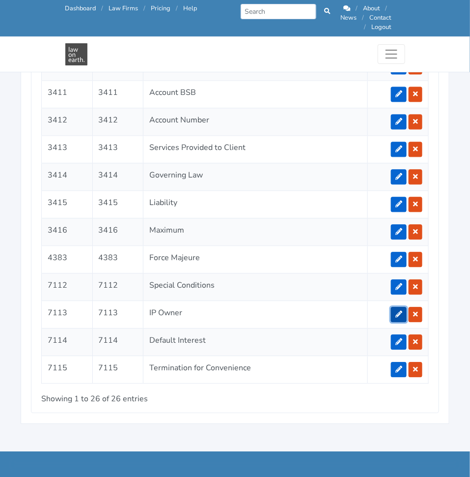
click at [393, 307] on link at bounding box center [399, 314] width 16 height 15
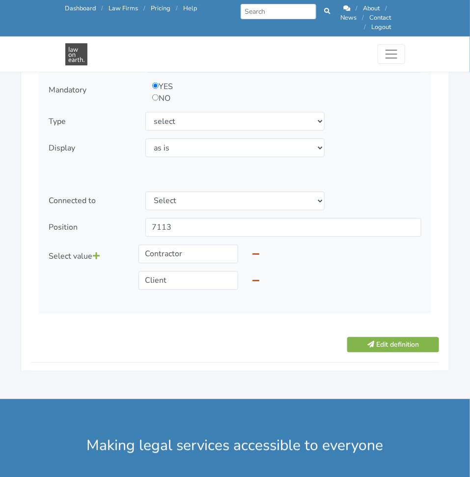
scroll to position [1259, 0]
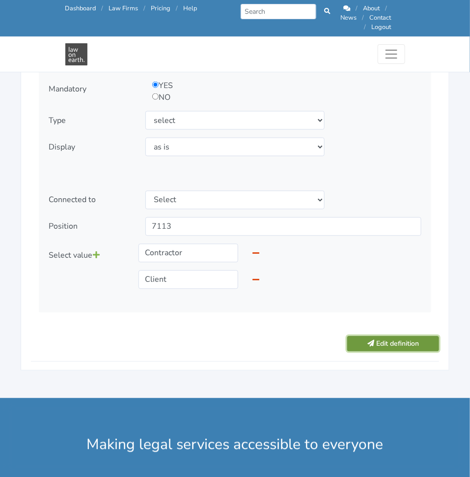
click at [431, 336] on button "Edit definition" at bounding box center [393, 343] width 92 height 15
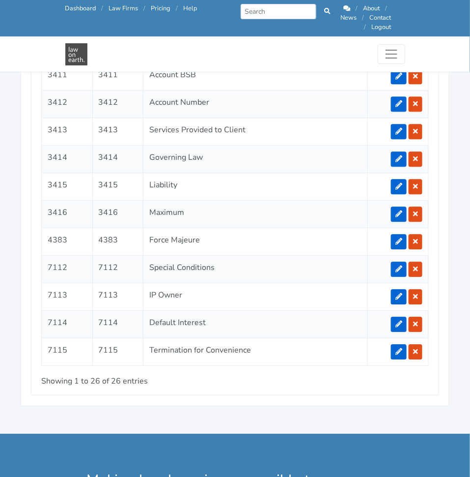
scroll to position [2371, 0]
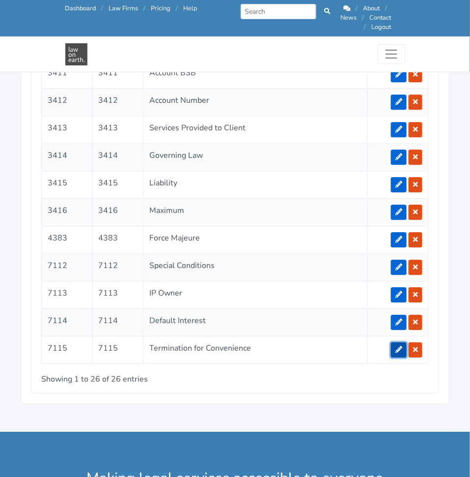
click at [396, 342] on link at bounding box center [399, 349] width 16 height 15
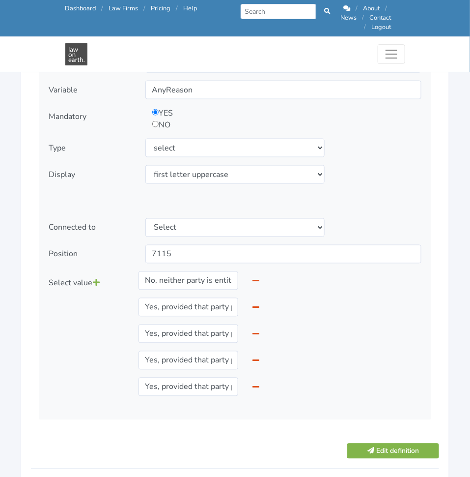
scroll to position [1232, 0]
click at [377, 443] on button "Edit definition" at bounding box center [393, 450] width 92 height 15
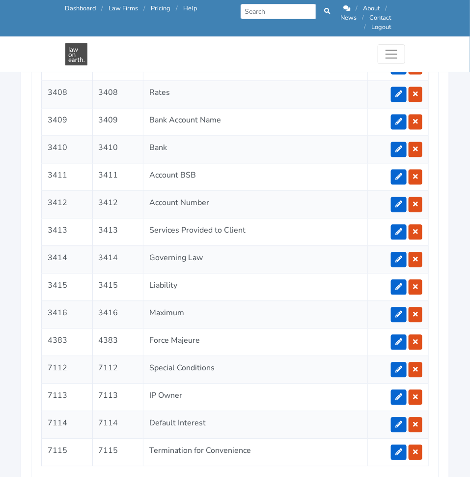
scroll to position [2269, 0]
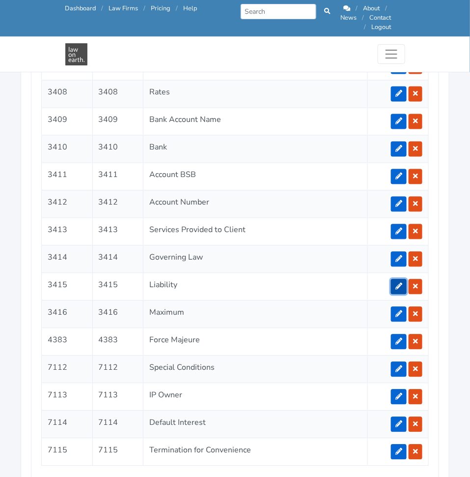
click at [399, 283] on icon at bounding box center [399, 286] width 7 height 7
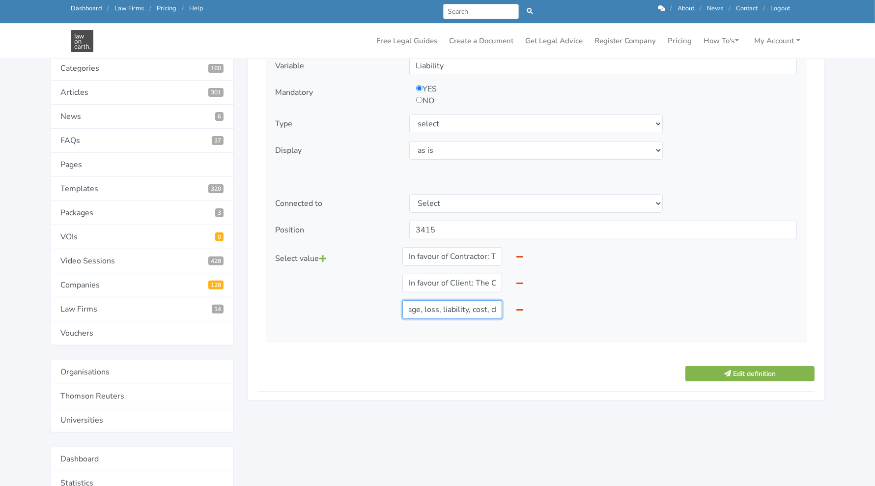
scroll to position [0, 1517]
drag, startPoint x: 433, startPoint y: 301, endPoint x: 533, endPoint y: 308, distance: 100.4
click at [470, 308] on div "Select value In favour of Contractor: The Client holds harmless the Contractor …" at bounding box center [536, 287] width 535 height 80
drag, startPoint x: 445, startPoint y: 246, endPoint x: 554, endPoint y: 262, distance: 110.7
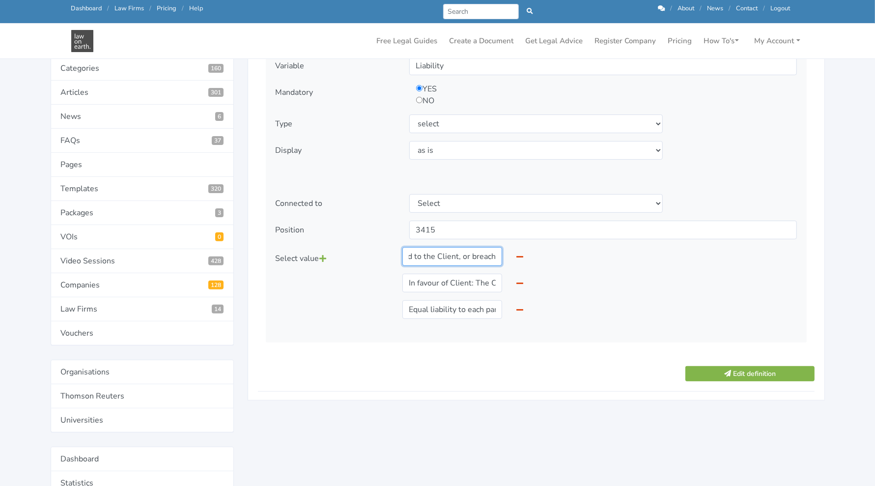
click at [470, 262] on div "Select value In favour of Contractor: The Client holds harmless the Contractor …" at bounding box center [536, 287] width 535 height 80
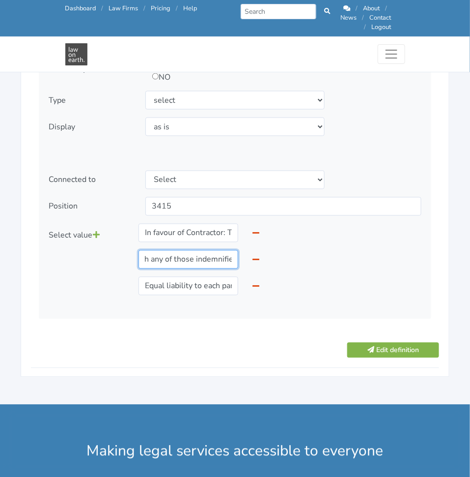
scroll to position [0, 1559]
drag, startPoint x: 170, startPoint y: 247, endPoint x: 256, endPoint y: 252, distance: 86.1
click at [256, 252] on div "In favour of Client: The Contractor holds harmless the Client where the Client …" at bounding box center [200, 259] width 137 height 19
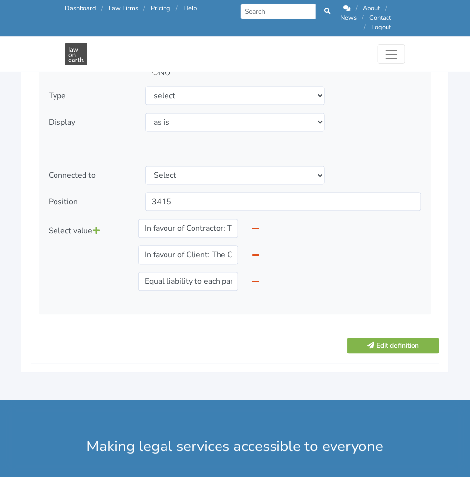
scroll to position [1278, 0]
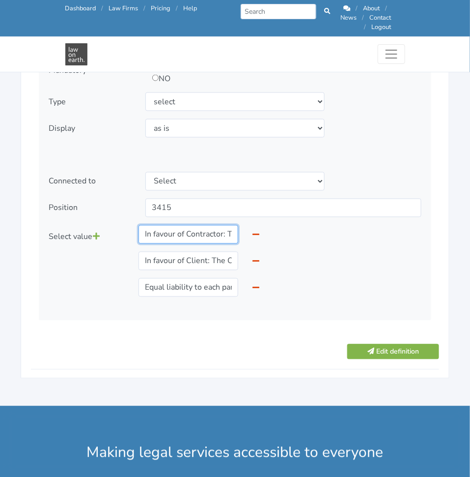
click at [180, 225] on input "In favour of Contractor: The Client holds harmless the Contractor where the Cli…" at bounding box center [189, 234] width 100 height 19
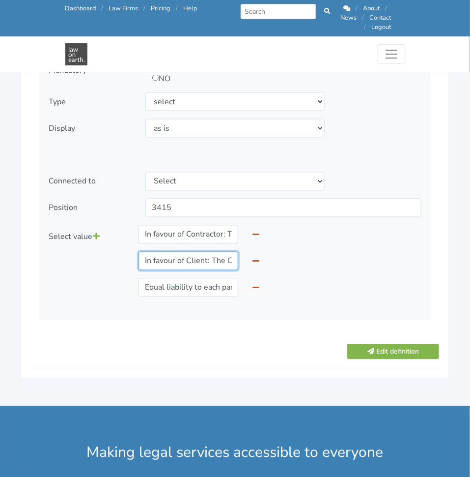
click at [178, 252] on input "In favour of Client: The Contractor holds harmless the Client where the Client …" at bounding box center [189, 261] width 100 height 19
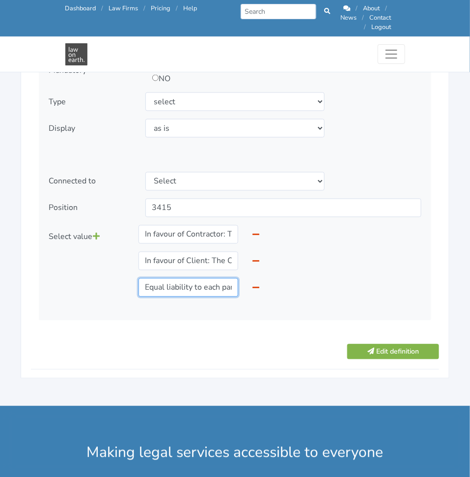
click at [175, 281] on input "Equal liability to each party: Where one Party is in breach of this Agreement, …" at bounding box center [189, 287] width 100 height 19
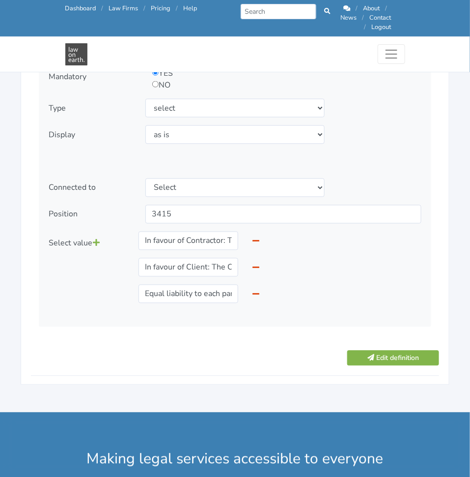
scroll to position [1261, 0]
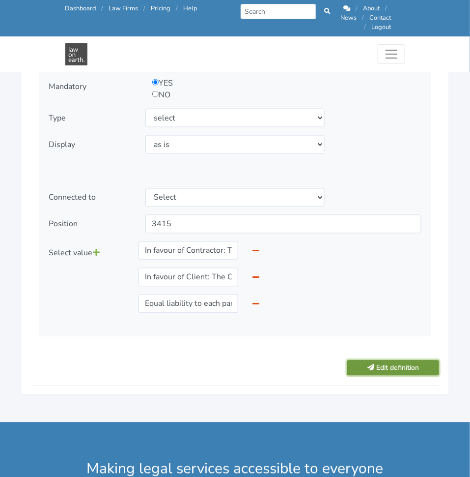
click at [386, 360] on button "Edit definition" at bounding box center [393, 367] width 92 height 15
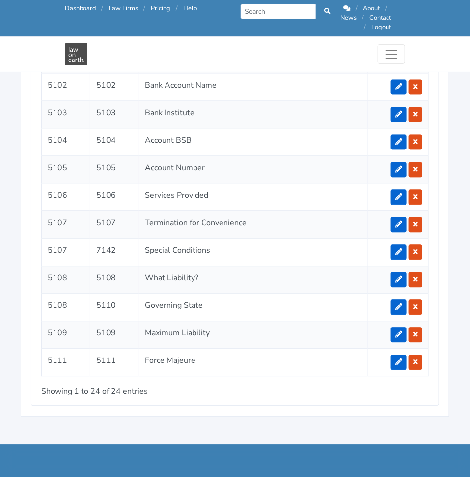
scroll to position [2322, 0]
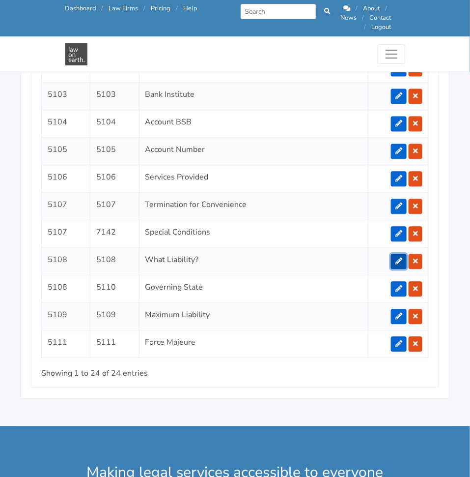
click at [396, 254] on link at bounding box center [399, 261] width 16 height 15
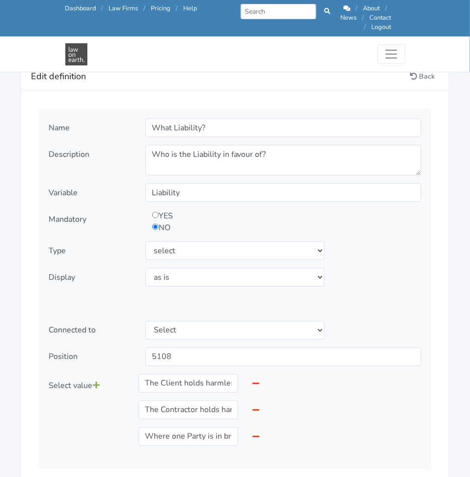
scroll to position [1133, 0]
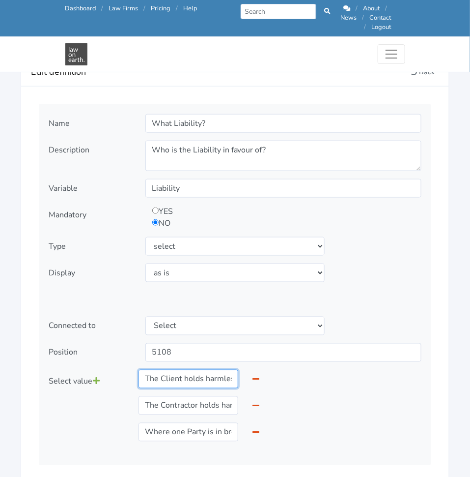
click at [217, 370] on input "The Client holds harmless the Contractor where the Client is in breach of this …" at bounding box center [189, 379] width 100 height 19
type input "In favour of Contractor: The Client holds harmless the Contractor where the Cli…"
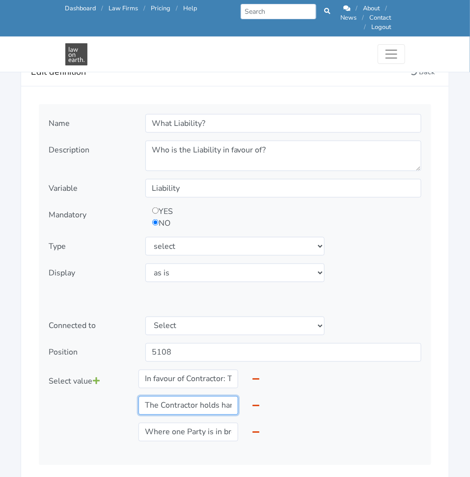
click at [178, 396] on input "The Contractor holds harmless the Client where the Client is in breach of this …" at bounding box center [189, 405] width 100 height 19
type input "In favour of Client: The Contractor holds harmless the Client where the Client …"
click at [217, 396] on input "In favour of Client: The Contractor holds harmless the Client where the Client …" at bounding box center [189, 405] width 100 height 19
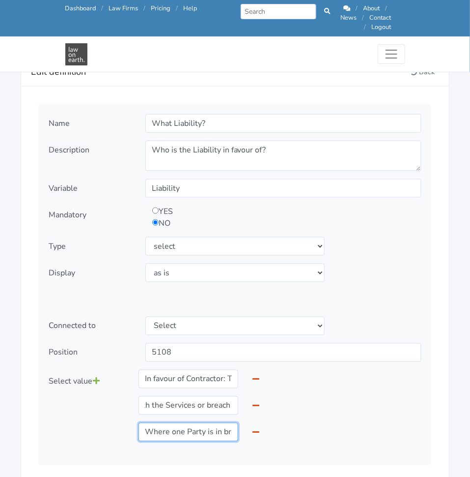
scroll to position [0, 0]
click at [196, 427] on input "Where one Party is in breach of this Agreement, that Party holds harmless the o…" at bounding box center [189, 432] width 100 height 19
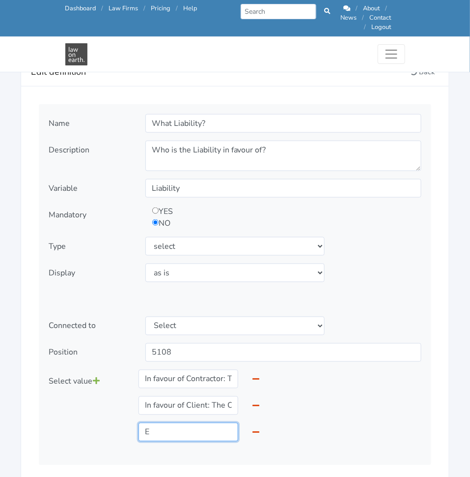
type input "Equal liability to each party: Where one Party is in breach of this Agreement, …"
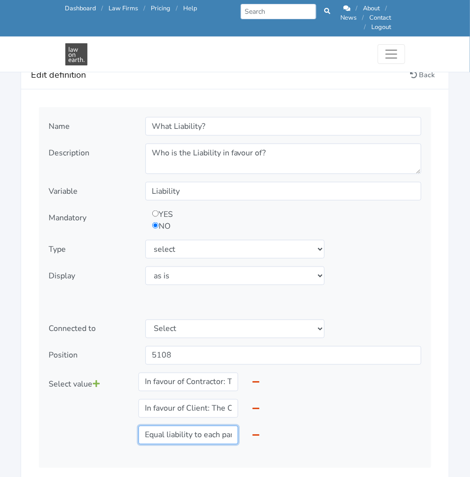
scroll to position [1129, 0]
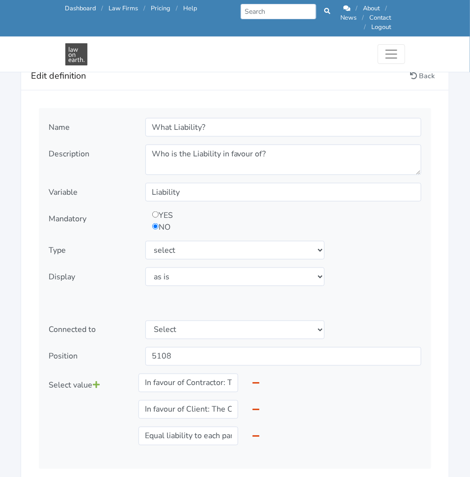
click at [158, 211] on input "radio" at bounding box center [155, 214] width 6 height 6
radio input "true"
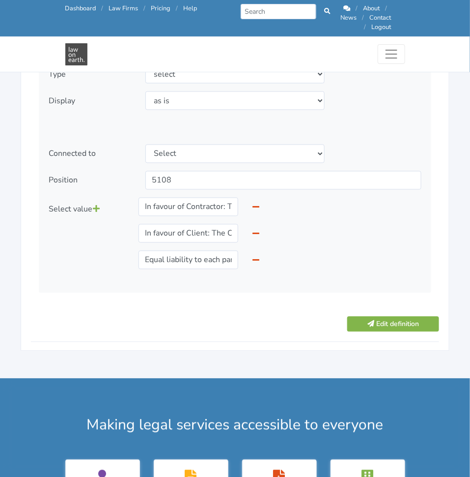
scroll to position [1310, 0]
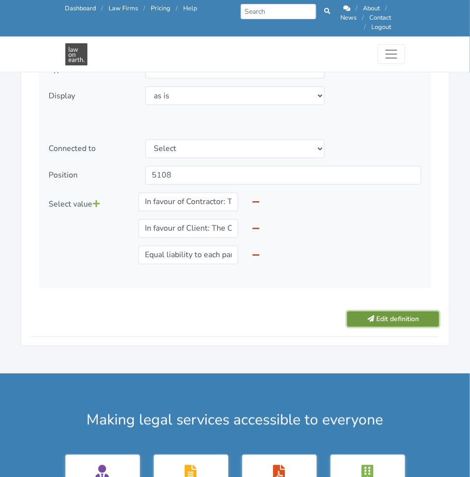
click at [385, 312] on button "Edit definition" at bounding box center [393, 319] width 92 height 15
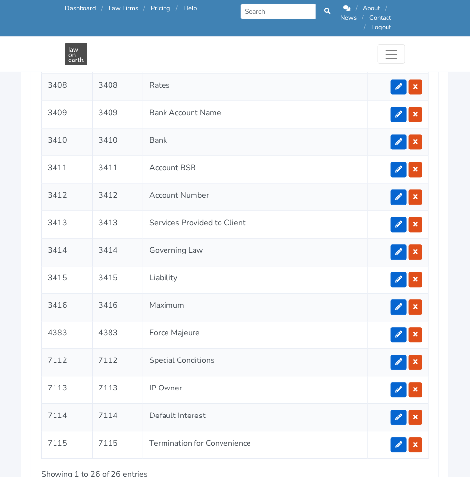
scroll to position [2277, 0]
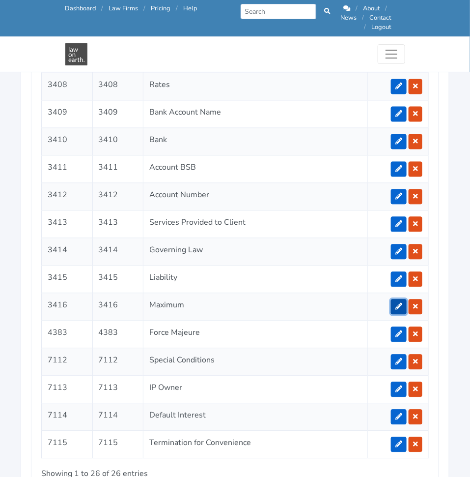
click at [402, 299] on link at bounding box center [399, 306] width 16 height 15
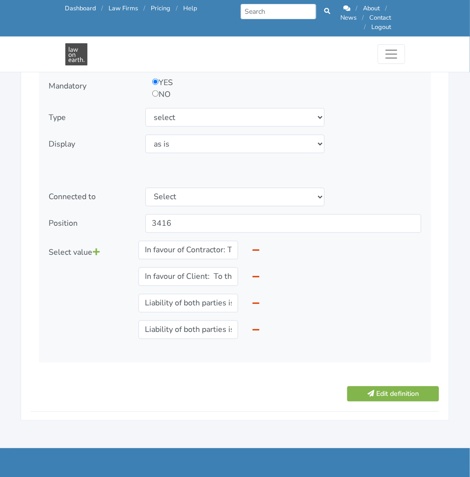
scroll to position [1263, 0]
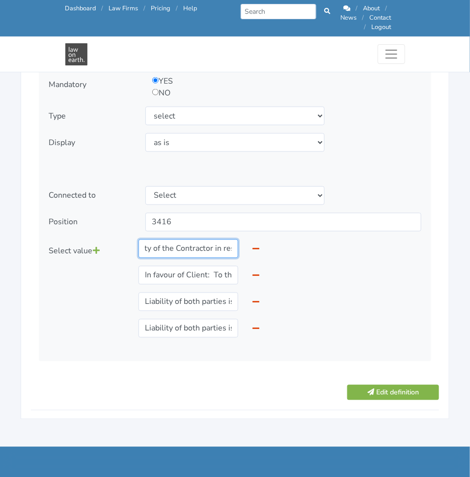
drag, startPoint x: 229, startPoint y: 234, endPoint x: 236, endPoint y: 236, distance: 7.2
click at [236, 239] on input "In favour of Contractor: To the maximum extent permitted by Law, the aggregate …" at bounding box center [189, 248] width 100 height 19
click at [228, 227] on div "Name Maximum Description Variable Maximum Mandatory YES NO" at bounding box center [235, 167] width 393 height 387
drag, startPoint x: 201, startPoint y: 246, endPoint x: 249, endPoint y: 235, distance: 48.4
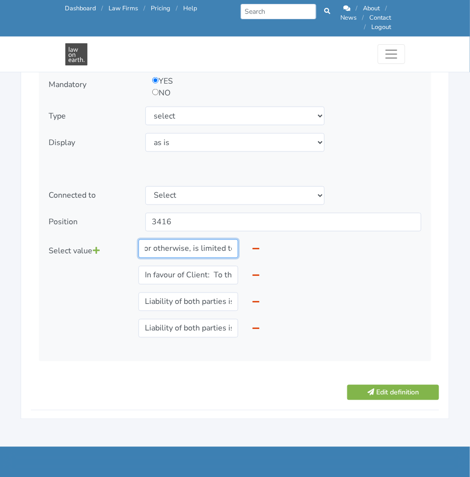
click at [249, 239] on div "In favour of Contractor: To the maximum extent permitted by Law, the aggregate …" at bounding box center [200, 248] width 137 height 19
click at [222, 239] on input "In favour of Contractor: To the maximum extent permitted by Law, the aggregate …" at bounding box center [189, 248] width 100 height 19
drag, startPoint x: 222, startPoint y: 240, endPoint x: 94, endPoint y: 258, distance: 129.0
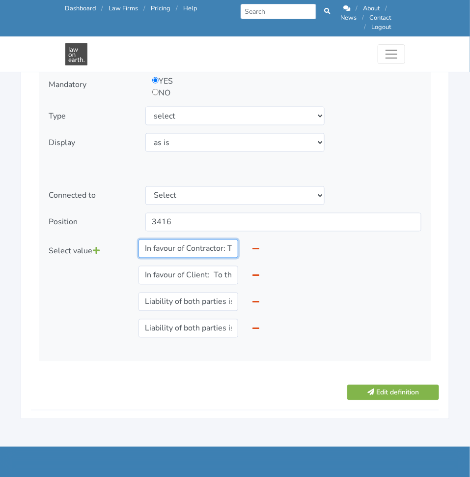
click at [94, 258] on div "Select value In favour of Contractor: To the maximum extent permitted by Law, t…" at bounding box center [235, 292] width 387 height 106
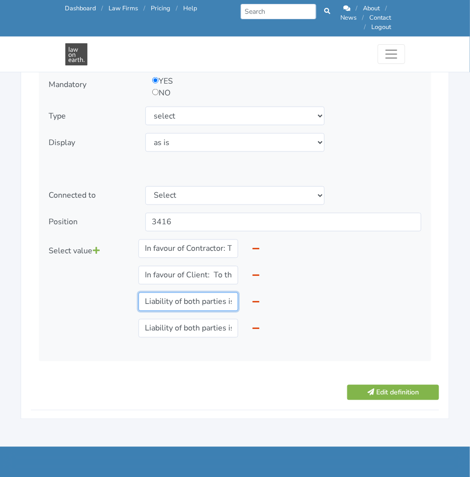
click at [211, 292] on input "Liability of both parties is capped: To the maximum extent permitted by Law, th…" at bounding box center [189, 301] width 100 height 19
drag, startPoint x: 211, startPoint y: 286, endPoint x: 220, endPoint y: 287, distance: 8.9
click at [220, 292] on input "Liability of both parties is capped: To the maximum extent permitted by Law, th…" at bounding box center [189, 301] width 100 height 19
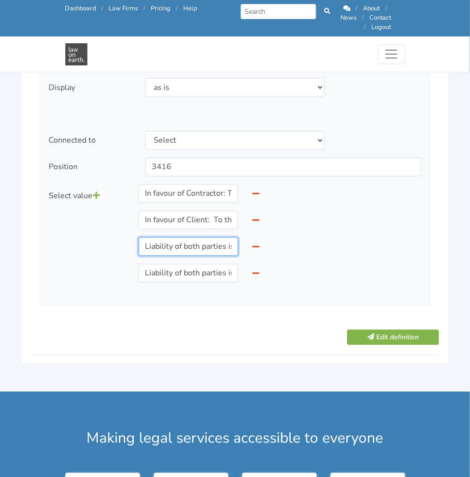
scroll to position [1320, 0]
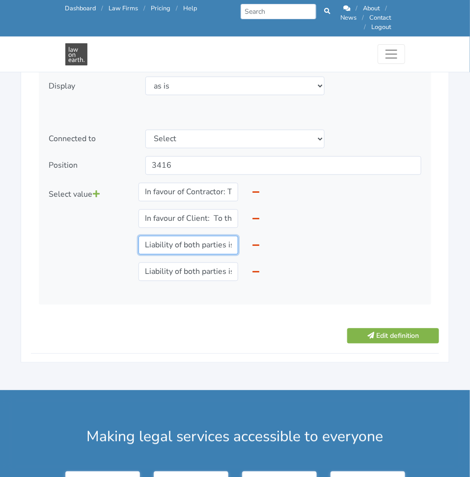
click at [220, 238] on input "Liability of both parties is capped: To the maximum extent permitted by Law, th…" at bounding box center [189, 245] width 100 height 19
click at [190, 188] on input "In favour of Contractor: To the maximum extent permitted by Law, the aggregate …" at bounding box center [189, 192] width 100 height 19
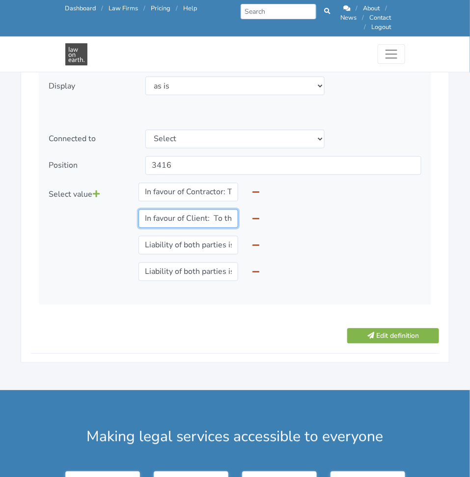
click at [197, 210] on input "In favour of Client: To the maximum extent permitted by Law, the aggregate liab…" at bounding box center [189, 218] width 100 height 19
click at [195, 236] on input "Liability of both parties is capped: To the maximum extent permitted by Law, th…" at bounding box center [189, 245] width 100 height 19
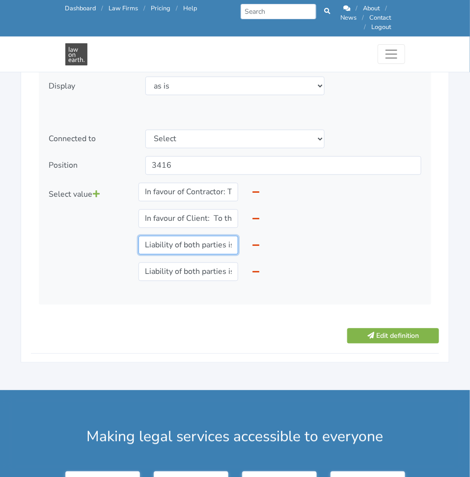
click at [195, 236] on input "Liability of both parties is capped: To the maximum extent permitted by Law, th…" at bounding box center [189, 245] width 100 height 19
click at [190, 262] on input "Liability of both parties is NOT capped: To the maximum extent permitted by Law…" at bounding box center [189, 271] width 100 height 19
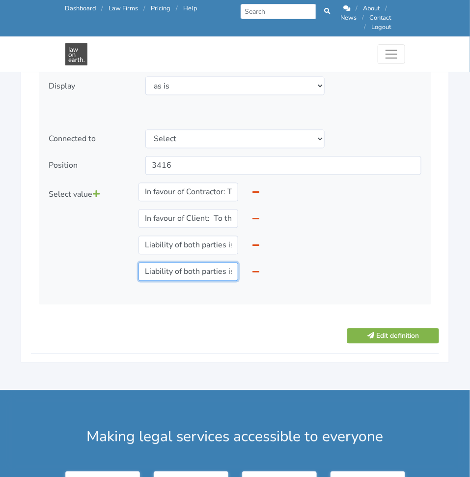
click at [190, 262] on input "Liability of both parties is NOT capped: To the maximum extent permitted by Law…" at bounding box center [189, 271] width 100 height 19
click at [352, 221] on div "Select value In favour of Contractor: To the maximum extent permitted by Law, t…" at bounding box center [235, 236] width 387 height 106
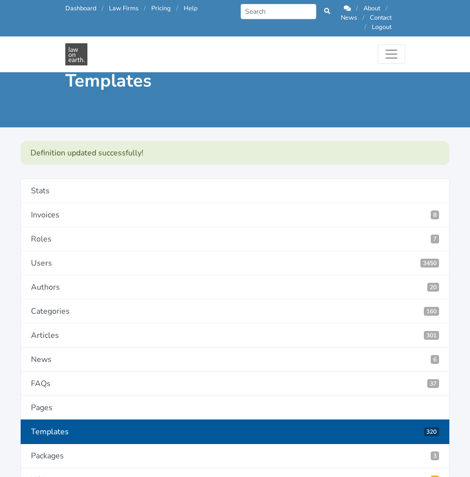
scroll to position [1952, 0]
